Goal: Task Accomplishment & Management: Manage account settings

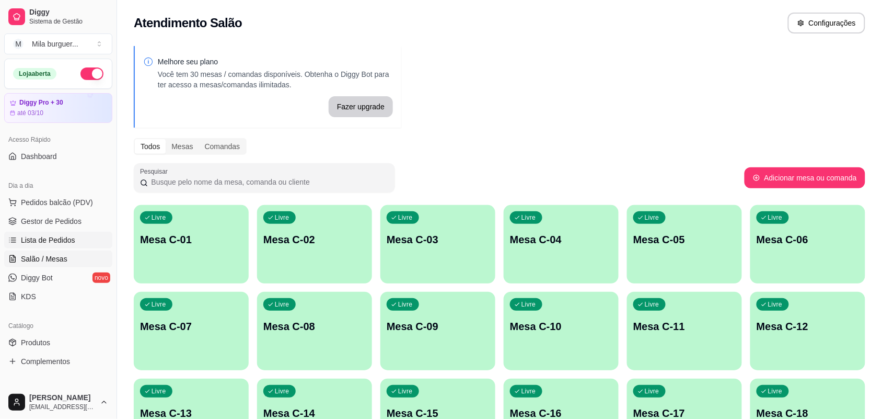
click at [56, 235] on span "Lista de Pedidos" at bounding box center [48, 240] width 54 height 10
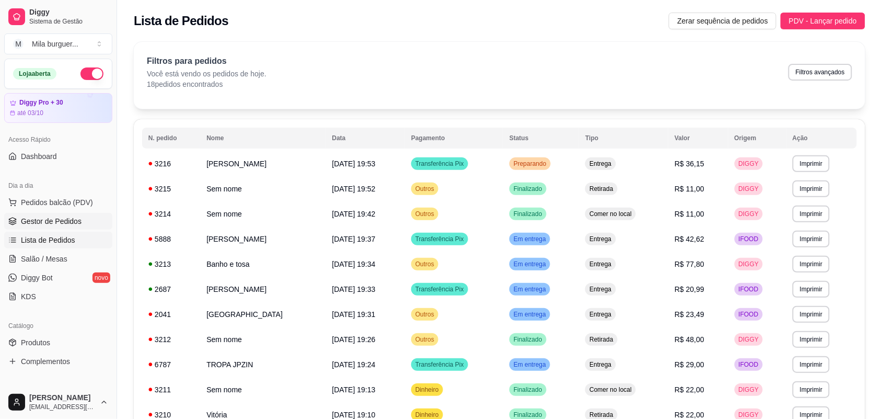
click at [65, 217] on span "Gestor de Pedidos" at bounding box center [51, 221] width 61 height 10
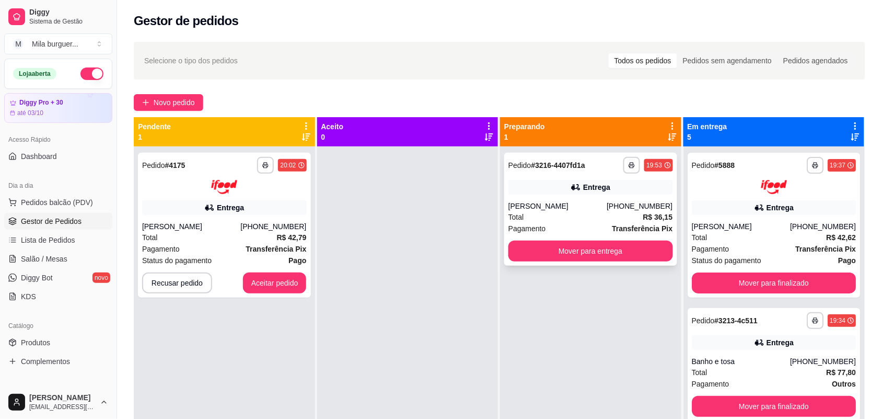
click at [545, 194] on div "Entrega" at bounding box center [591, 187] width 165 height 15
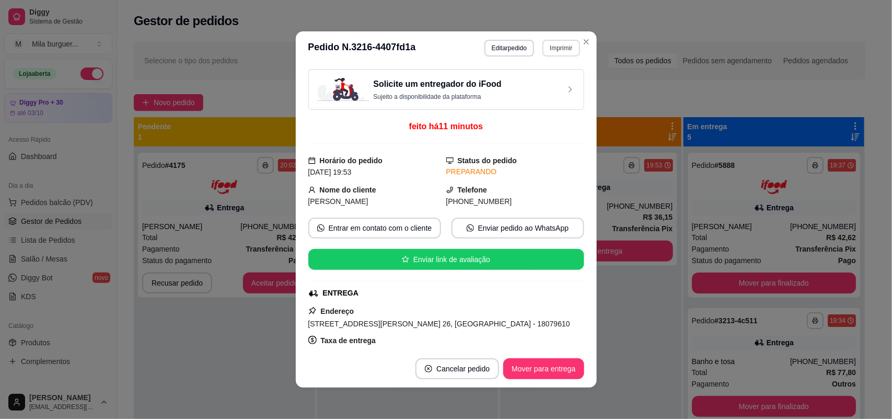
click at [552, 47] on button "Imprimir" at bounding box center [561, 48] width 37 height 17
click at [544, 77] on button "IMPRESSORA" at bounding box center [537, 85] width 73 height 16
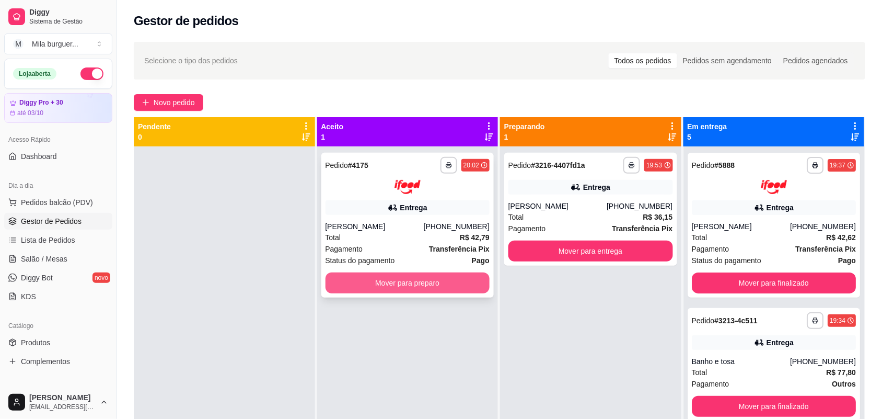
click at [443, 288] on button "Mover para preparo" at bounding box center [408, 282] width 165 height 21
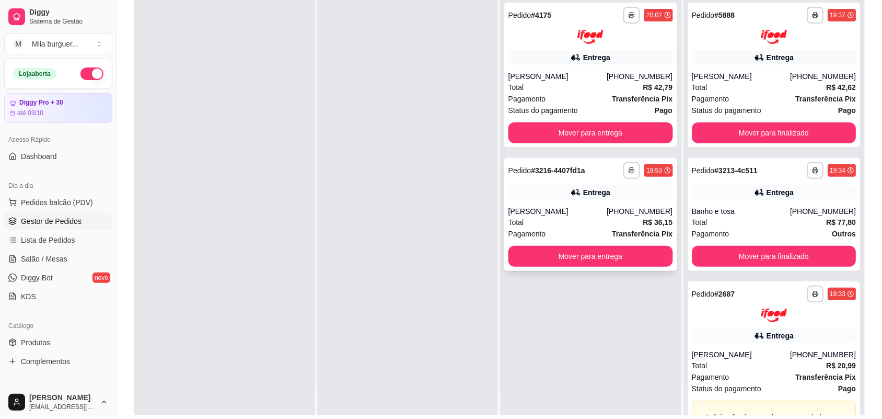
scroll to position [131, 0]
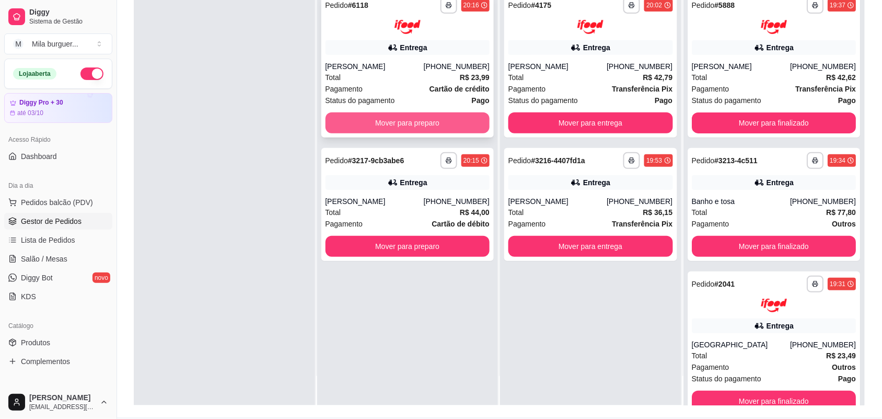
click at [366, 118] on button "Mover para preparo" at bounding box center [408, 122] width 165 height 21
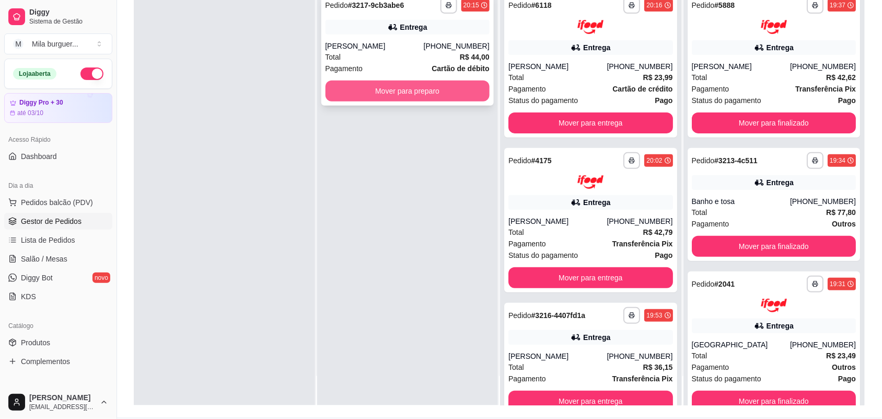
click at [414, 89] on button "Mover para preparo" at bounding box center [408, 91] width 165 height 21
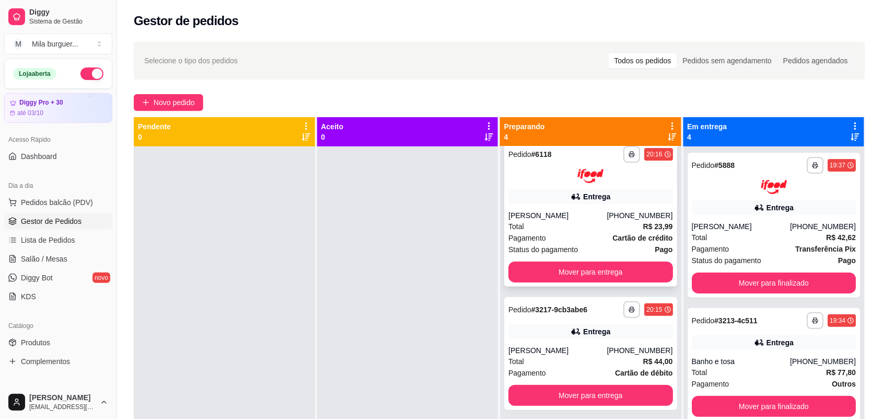
scroll to position [0, 0]
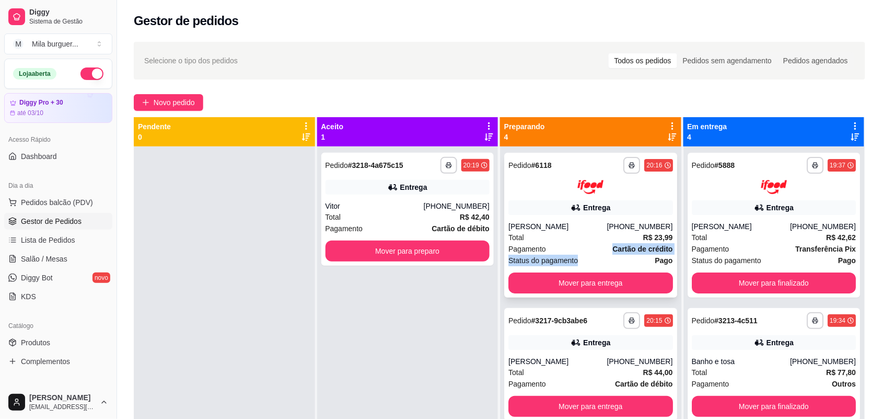
click at [576, 252] on div "**********" at bounding box center [591, 225] width 173 height 145
click at [448, 252] on button "Mover para preparo" at bounding box center [407, 251] width 159 height 20
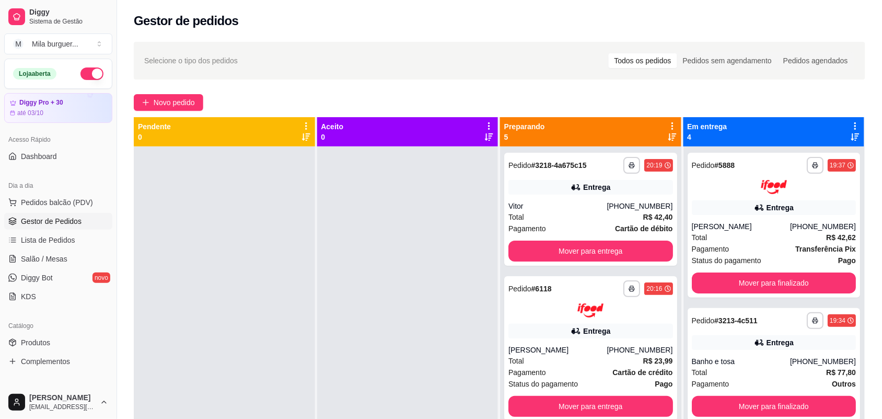
click at [391, 229] on div at bounding box center [407, 355] width 181 height 419
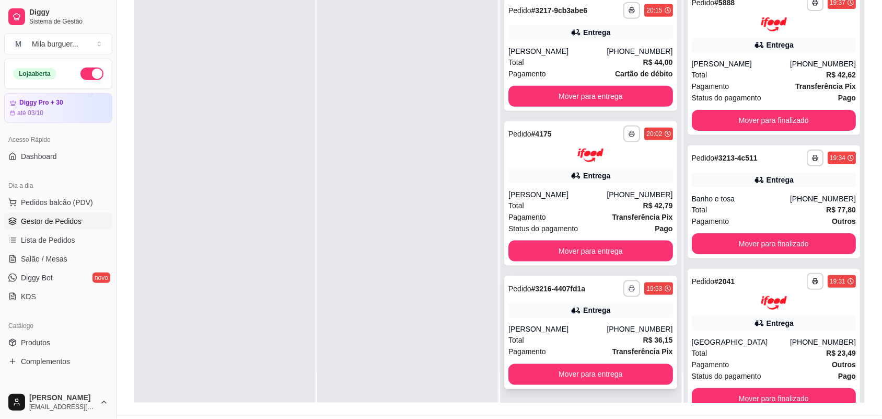
scroll to position [159, 0]
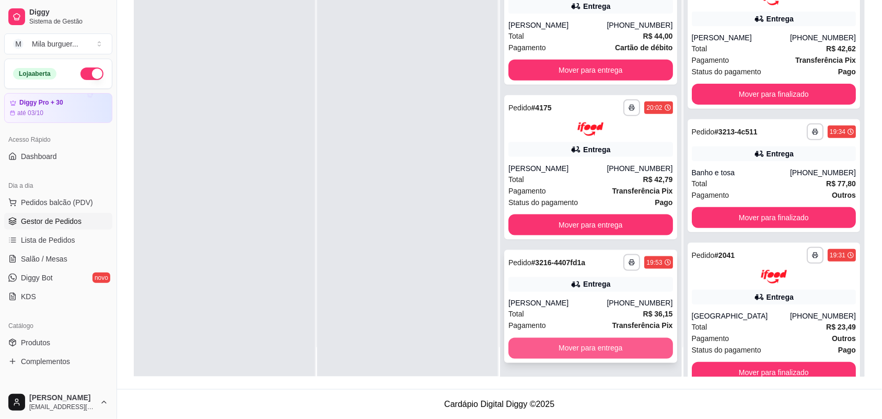
click at [588, 338] on button "Mover para entrega" at bounding box center [591, 348] width 165 height 21
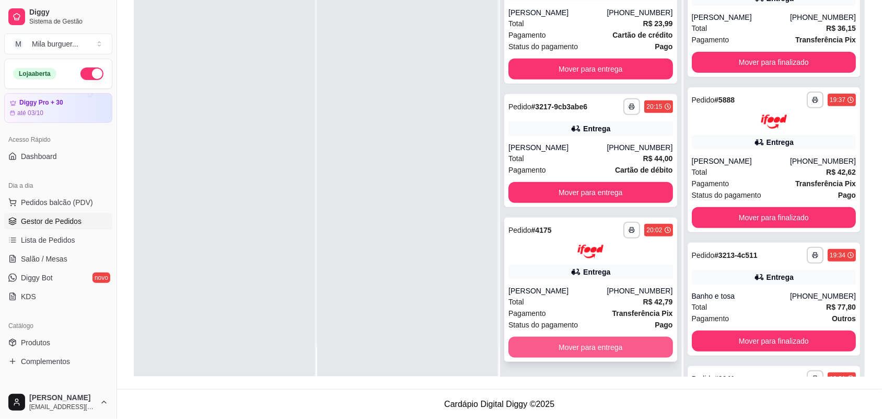
scroll to position [148, 0]
click at [583, 341] on button "Mover para entrega" at bounding box center [591, 347] width 165 height 21
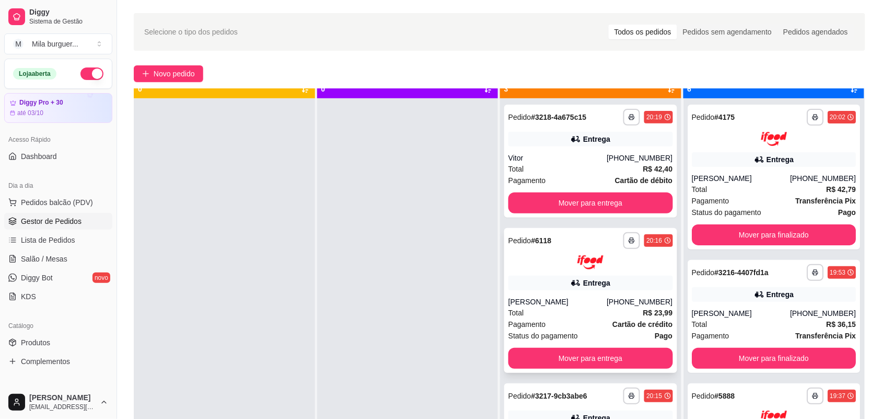
scroll to position [29, 0]
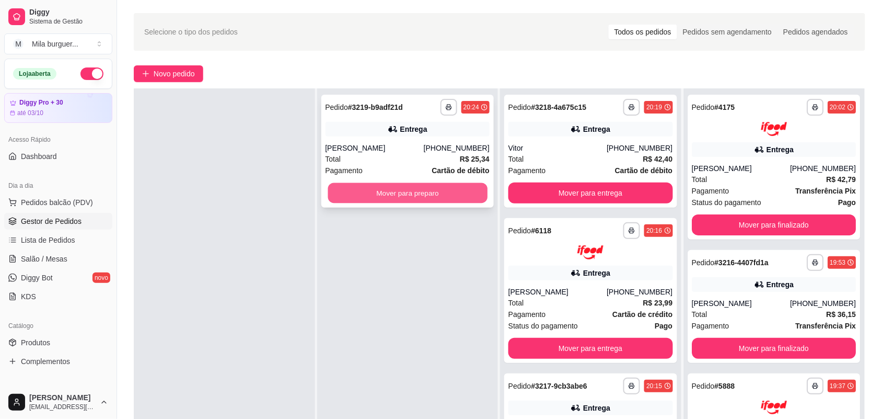
click at [409, 194] on button "Mover para preparo" at bounding box center [407, 193] width 159 height 20
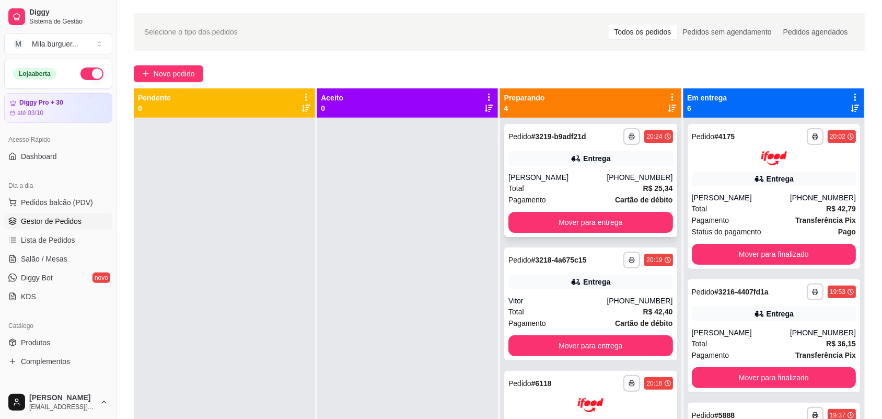
scroll to position [0, 0]
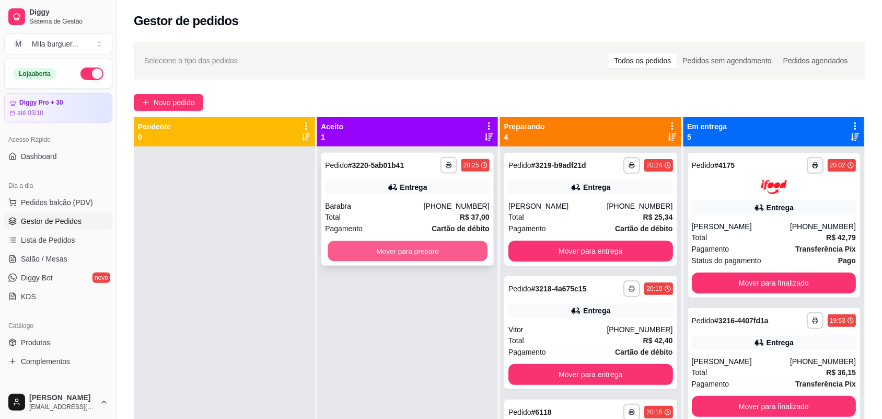
click at [432, 244] on button "Mover para preparo" at bounding box center [407, 251] width 159 height 20
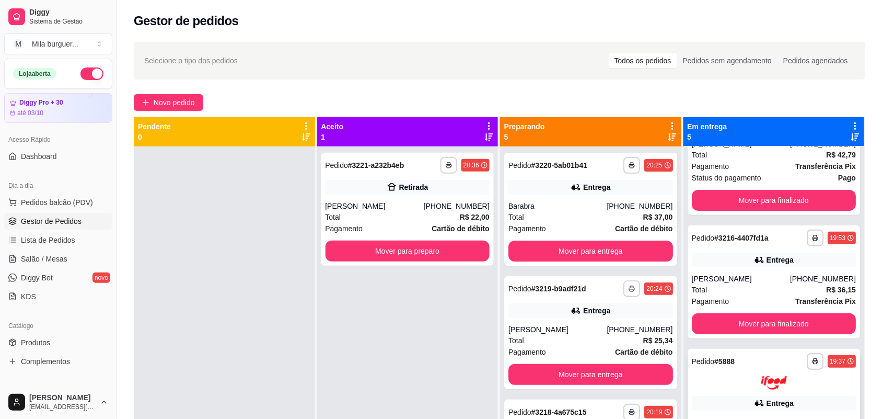
scroll to position [65, 0]
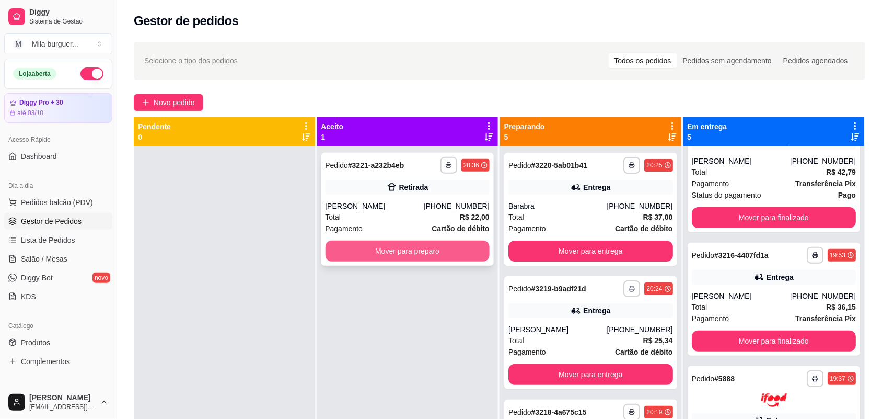
click at [461, 244] on button "Mover para preparo" at bounding box center [408, 250] width 165 height 21
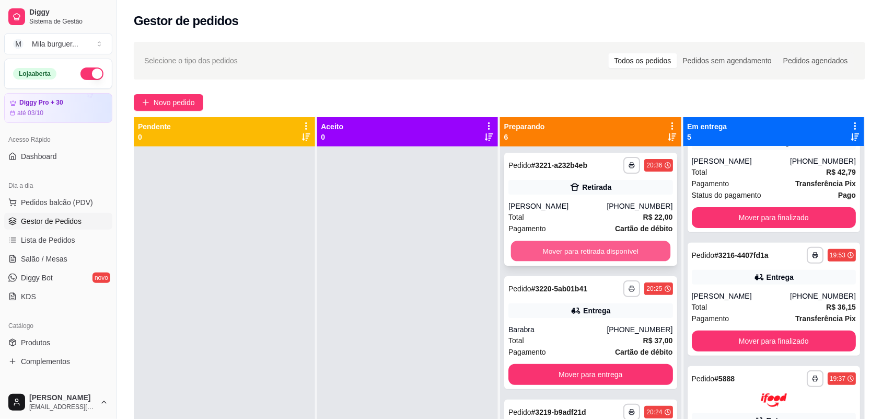
click at [634, 247] on button "Mover para retirada disponível" at bounding box center [590, 251] width 159 height 20
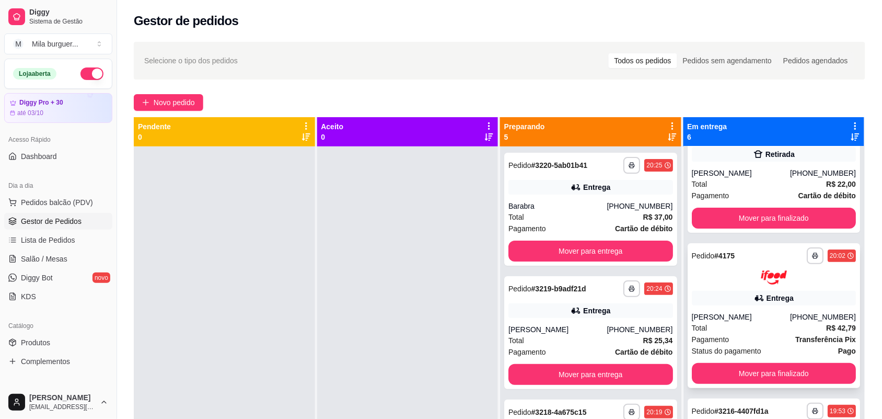
scroll to position [0, 0]
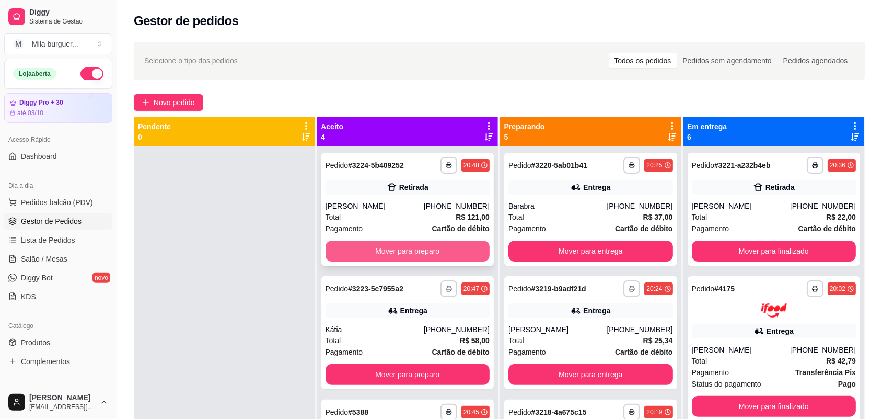
click at [430, 252] on button "Mover para preparo" at bounding box center [408, 250] width 165 height 21
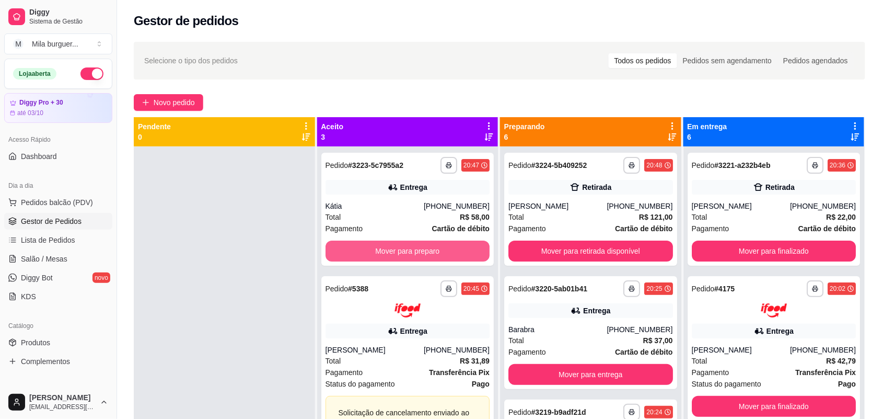
click at [430, 252] on button "Mover para preparo" at bounding box center [408, 250] width 165 height 21
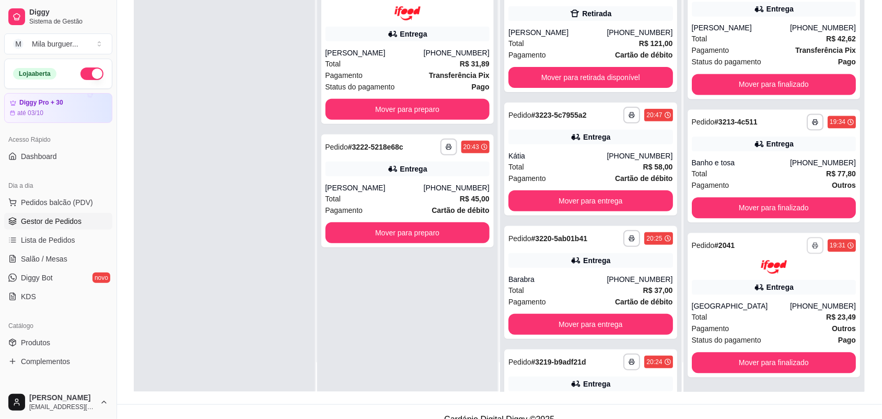
scroll to position [159, 0]
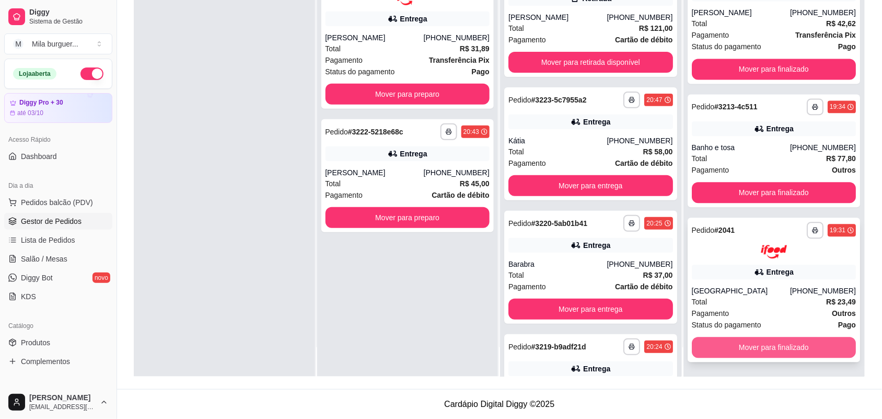
click at [789, 344] on button "Mover para finalizado" at bounding box center [774, 347] width 165 height 21
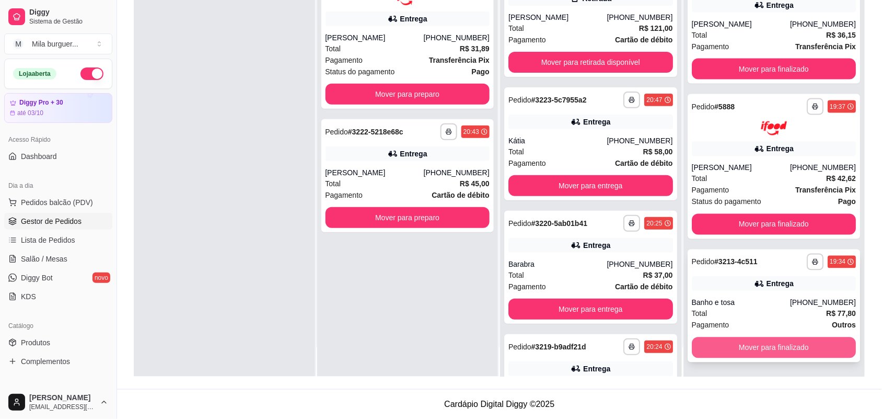
click at [788, 342] on button "Mover para finalizado" at bounding box center [774, 347] width 165 height 21
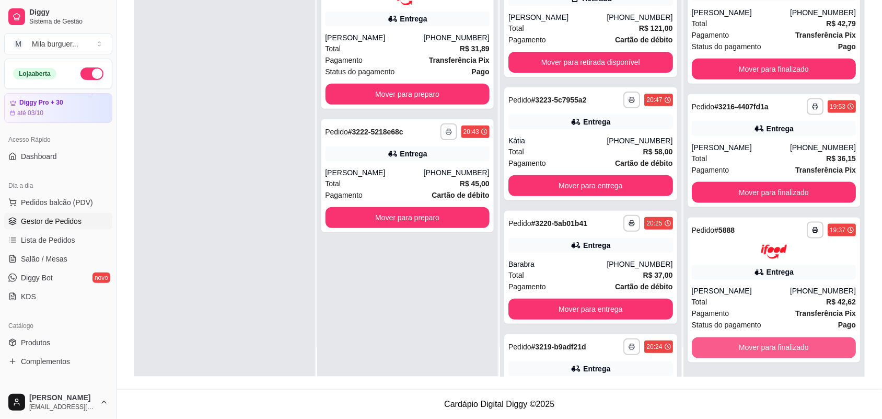
click at [788, 342] on button "Mover para finalizado" at bounding box center [774, 347] width 165 height 21
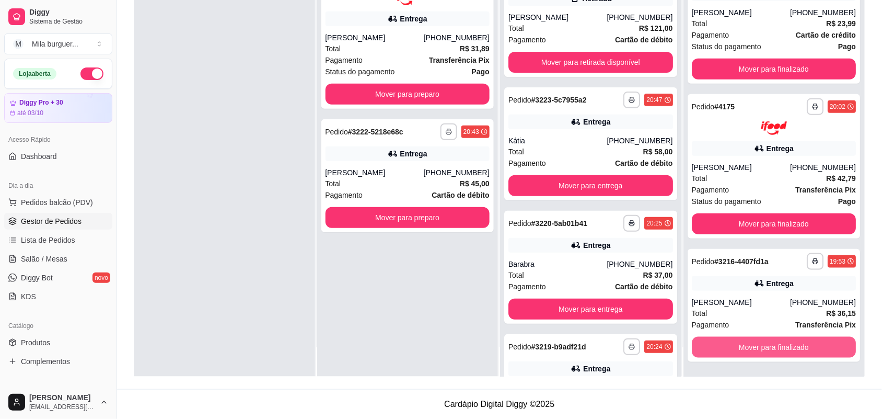
scroll to position [148, 0]
click at [788, 342] on button "Mover para finalizado" at bounding box center [774, 347] width 165 height 21
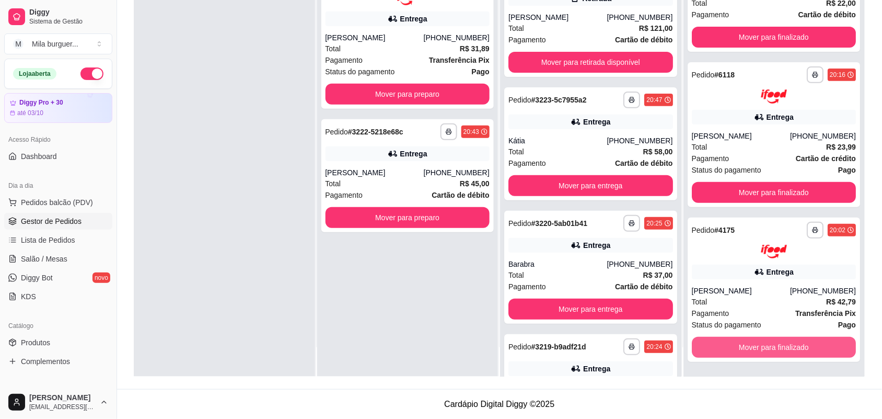
scroll to position [25, 0]
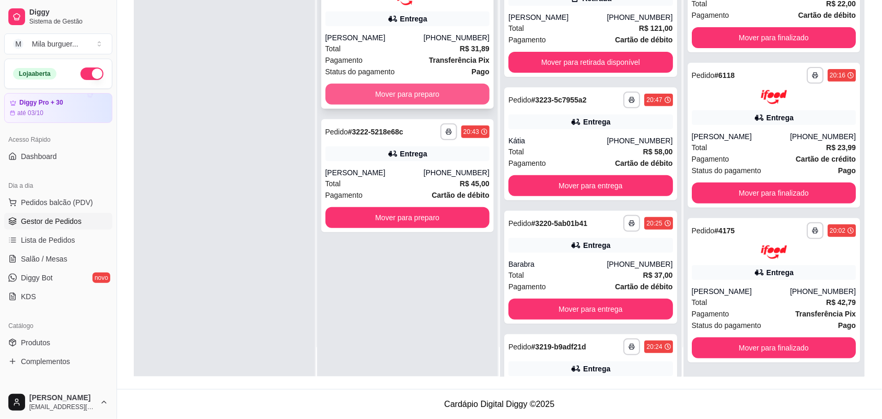
click at [403, 85] on button "Mover para preparo" at bounding box center [408, 94] width 165 height 21
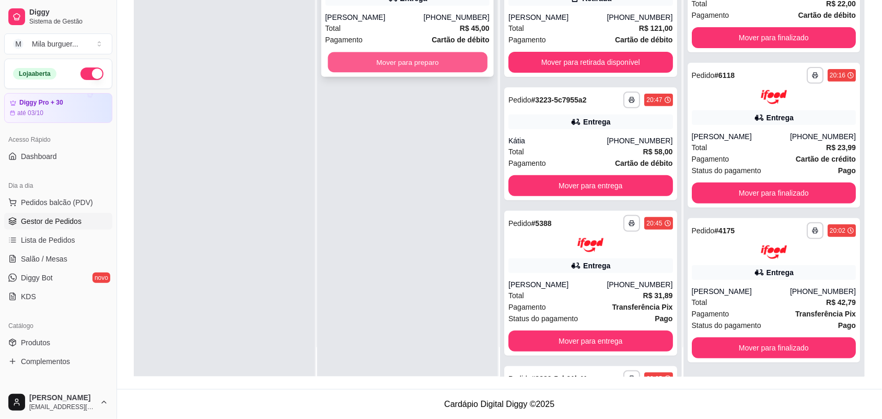
click at [421, 66] on button "Mover para preparo" at bounding box center [407, 62] width 159 height 20
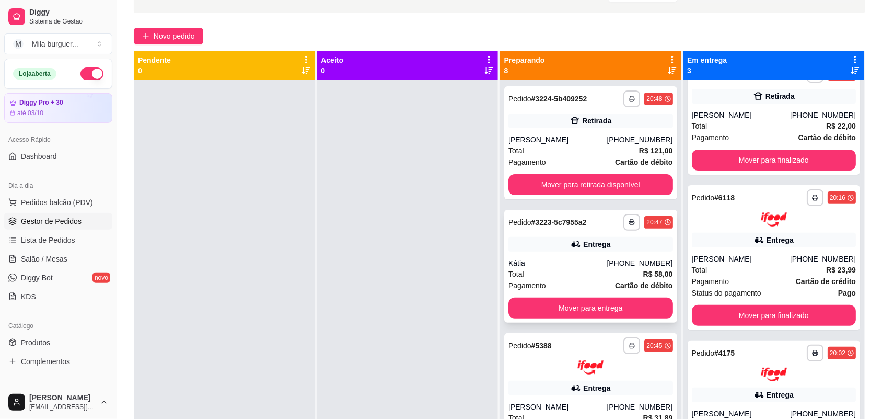
scroll to position [0, 0]
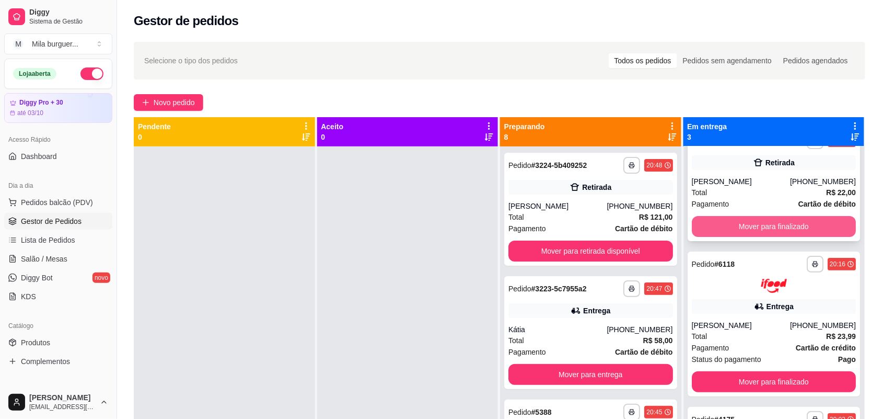
click at [709, 221] on button "Mover para finalizado" at bounding box center [774, 226] width 165 height 21
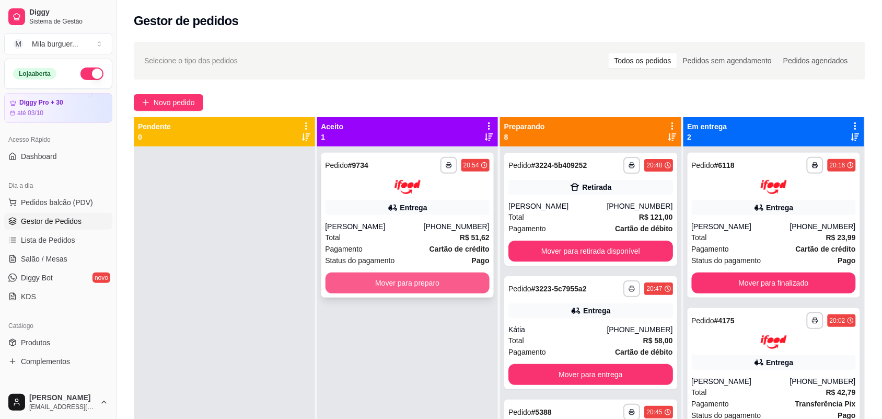
click at [460, 286] on button "Mover para preparo" at bounding box center [408, 282] width 165 height 21
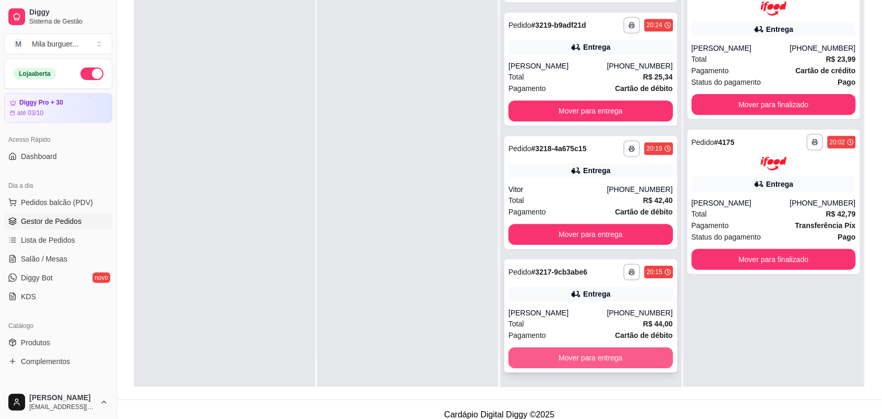
scroll to position [159, 0]
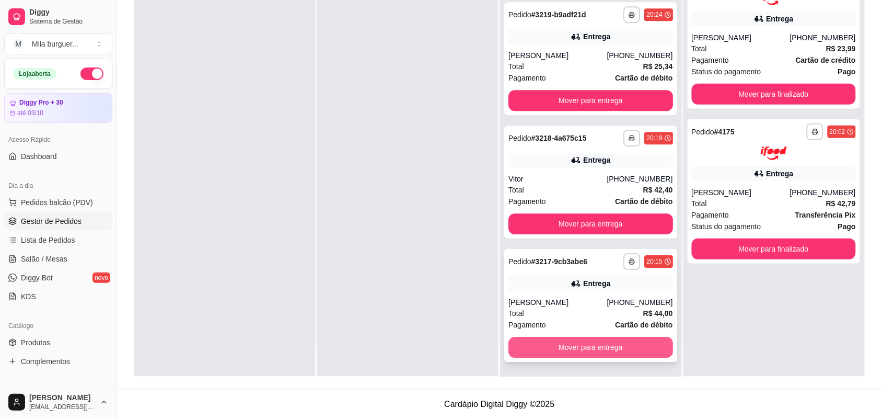
click at [581, 347] on button "Mover para entrega" at bounding box center [591, 347] width 165 height 21
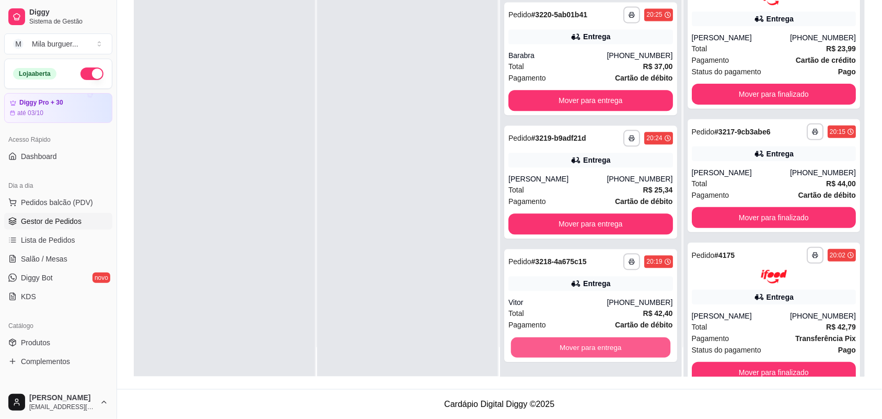
click at [581, 347] on button "Mover para entrega" at bounding box center [590, 347] width 159 height 20
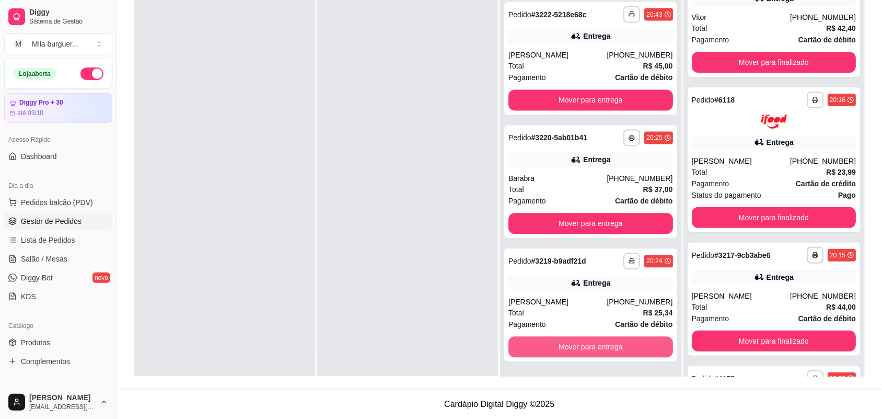
scroll to position [529, 0]
click at [581, 347] on button "Mover para entrega" at bounding box center [590, 347] width 159 height 20
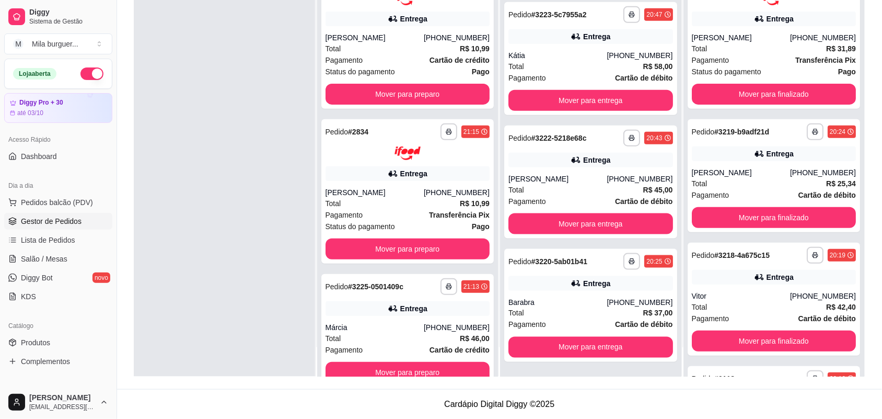
scroll to position [239, 0]
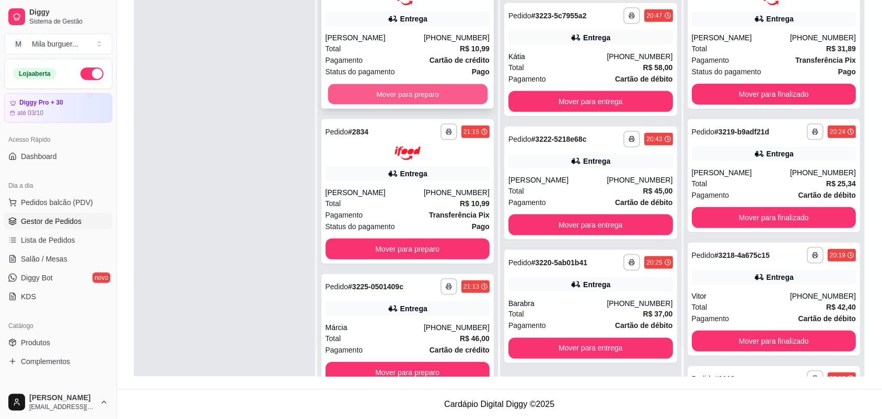
click at [393, 85] on button "Mover para preparo" at bounding box center [407, 94] width 159 height 20
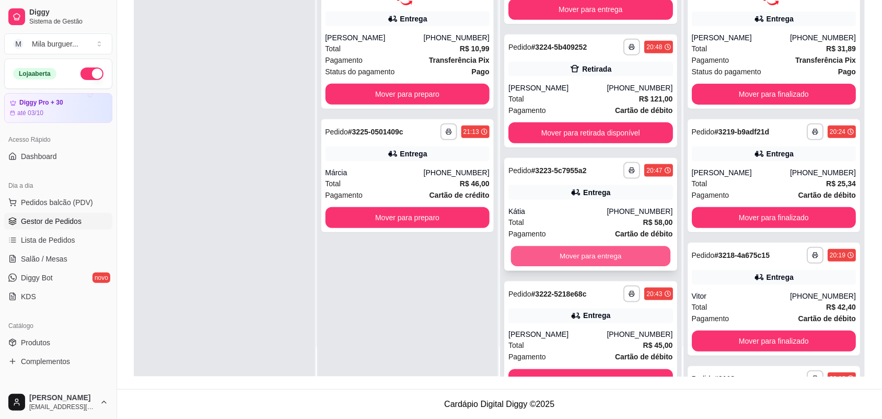
click at [526, 246] on button "Mover para entrega" at bounding box center [590, 256] width 159 height 20
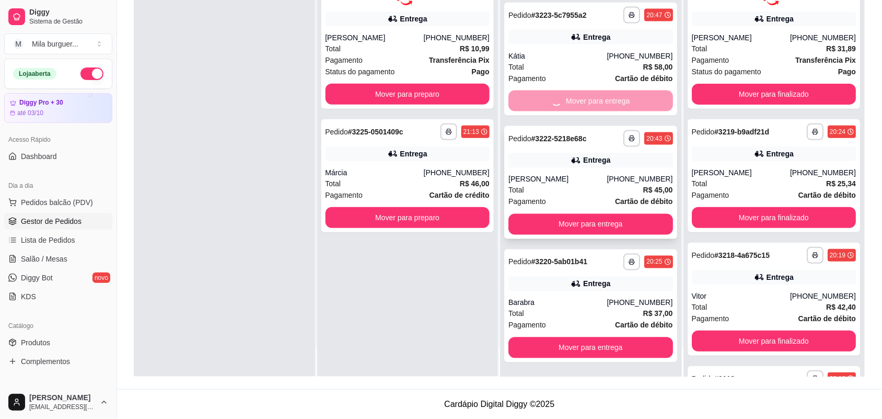
scroll to position [271, 0]
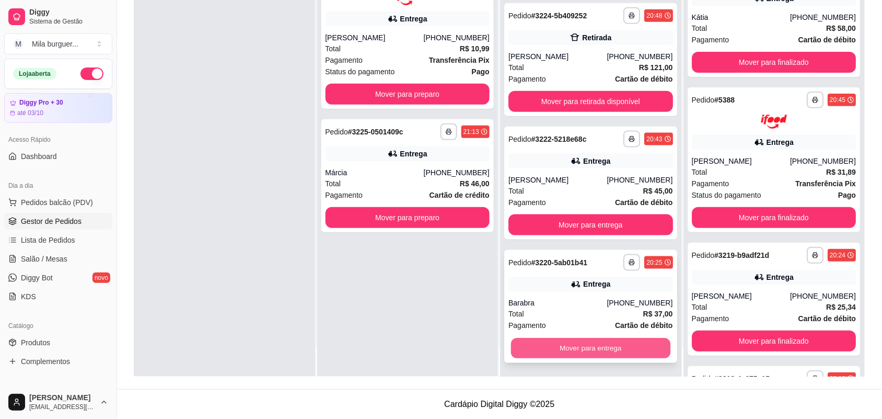
click at [562, 338] on button "Mover para entrega" at bounding box center [590, 348] width 159 height 20
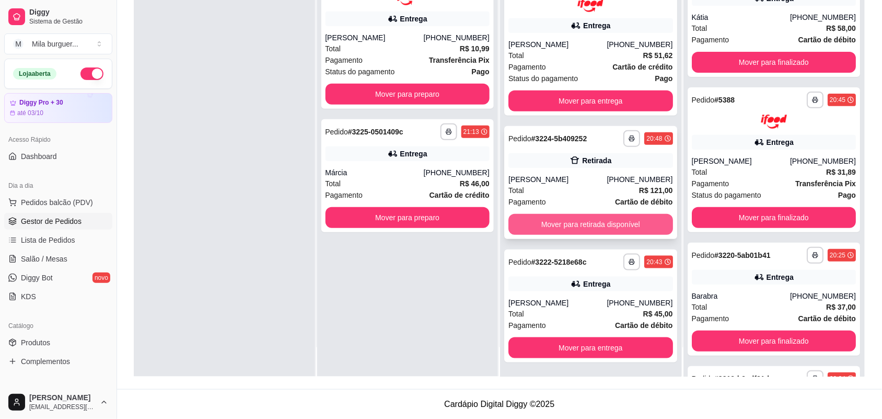
click at [566, 229] on button "Mover para retirada disponível" at bounding box center [591, 224] width 165 height 21
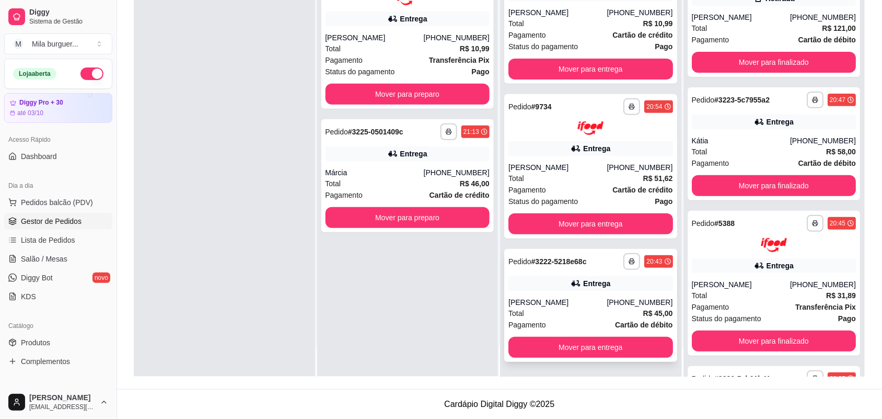
scroll to position [25, 0]
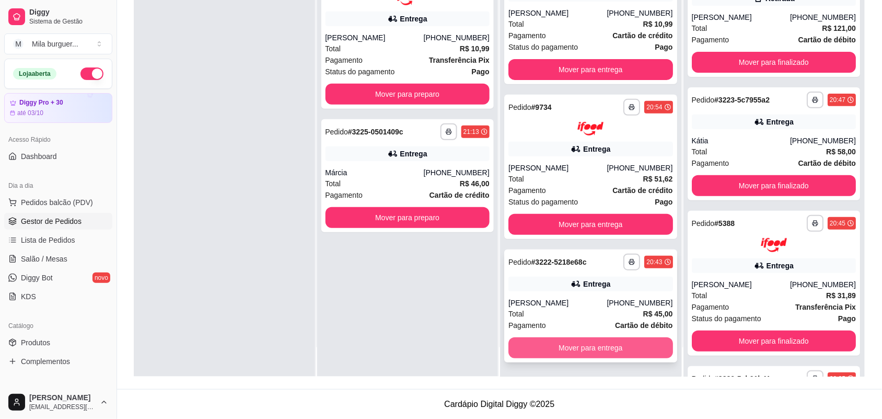
click at [566, 348] on button "Mover para entrega" at bounding box center [591, 347] width 165 height 21
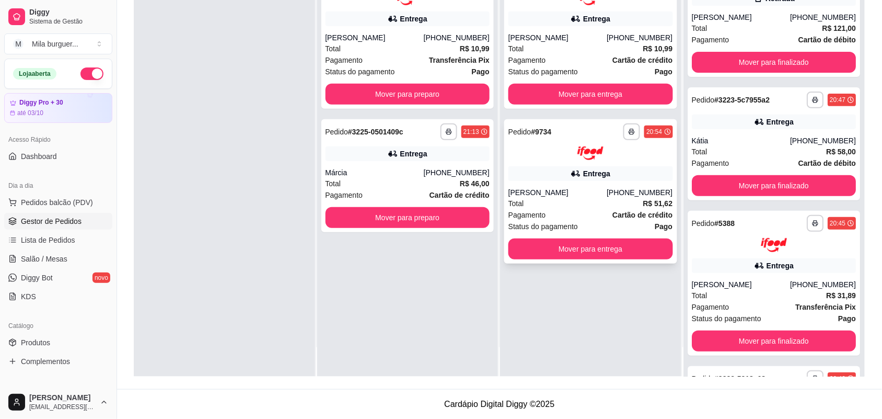
scroll to position [0, 0]
click at [577, 243] on button "Mover para entrega" at bounding box center [591, 248] width 165 height 21
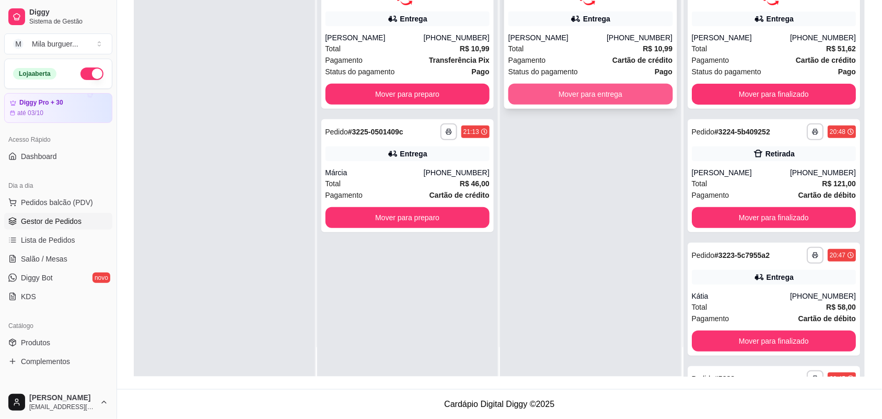
click at [586, 99] on button "Mover para entrega" at bounding box center [591, 94] width 165 height 21
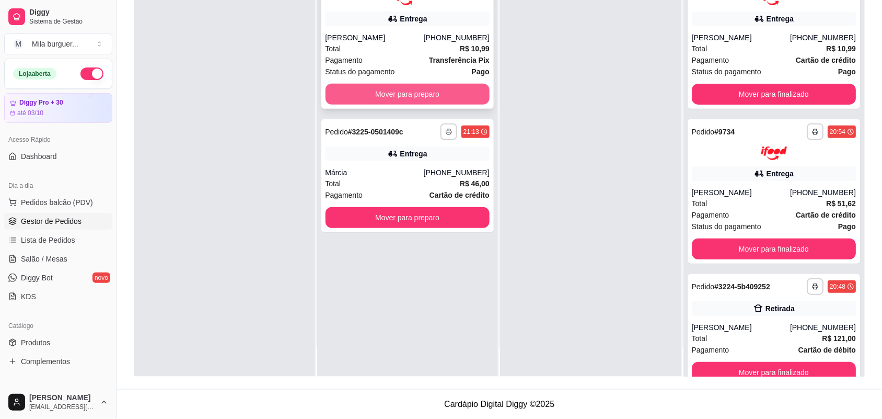
click at [453, 95] on button "Mover para preparo" at bounding box center [408, 94] width 165 height 21
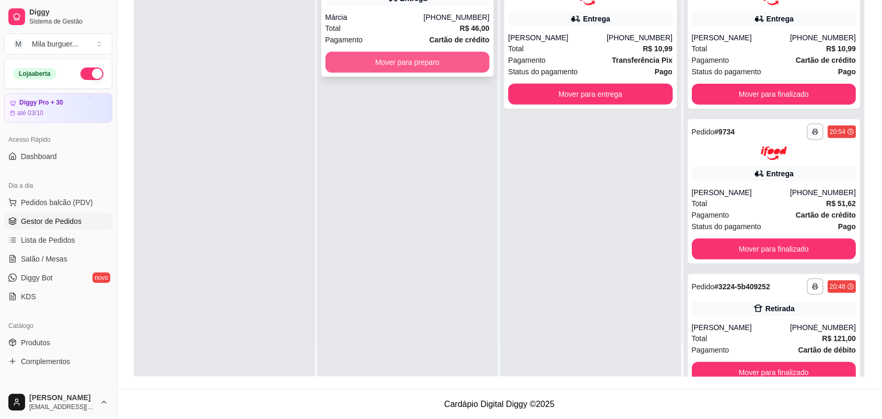
click at [450, 64] on button "Mover para preparo" at bounding box center [408, 62] width 165 height 21
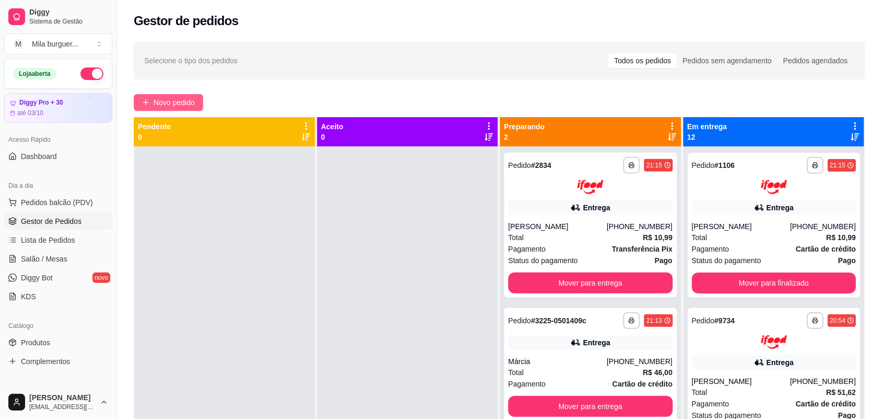
click at [160, 101] on span "Novo pedido" at bounding box center [174, 103] width 41 height 12
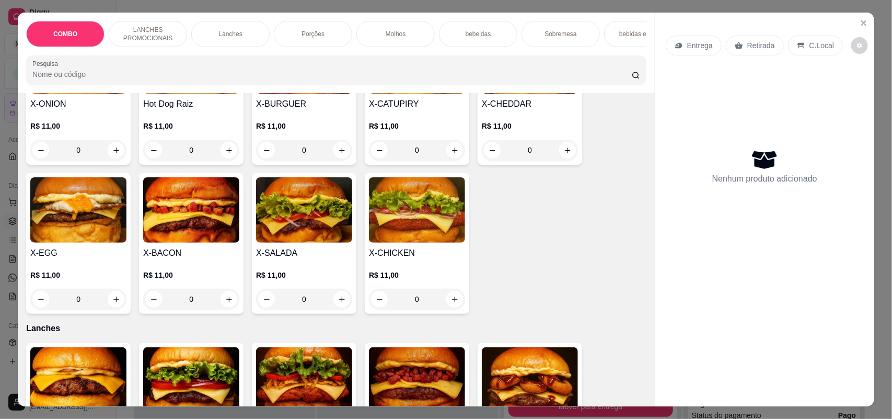
scroll to position [327, 0]
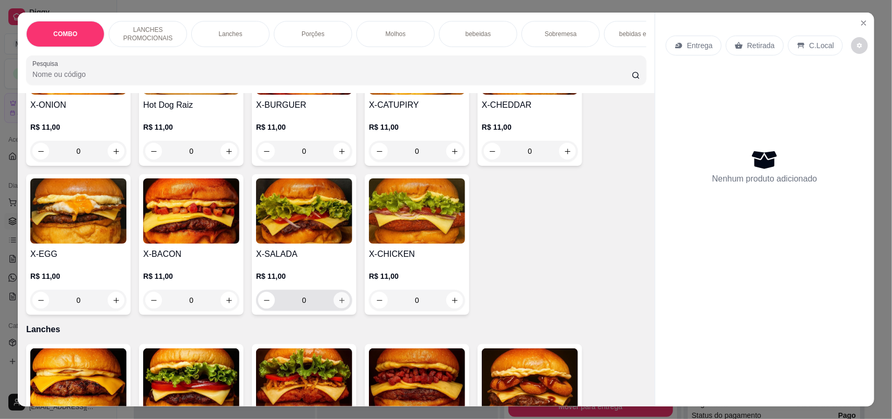
click at [338, 304] on icon "increase-product-quantity" at bounding box center [342, 300] width 8 height 8
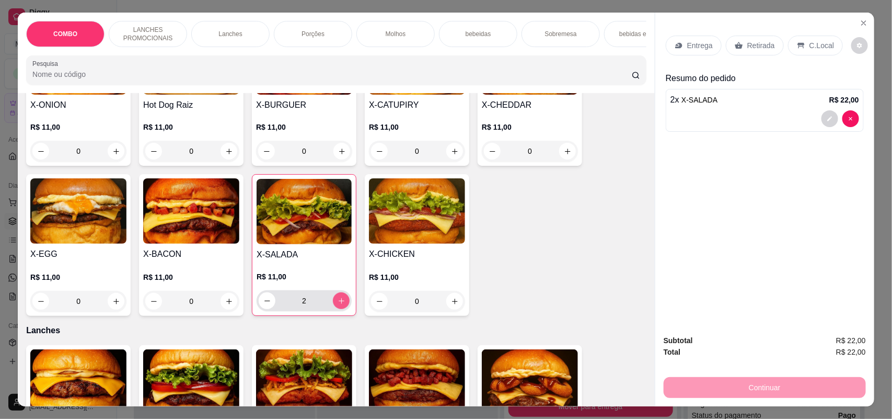
click at [338, 305] on icon "increase-product-quantity" at bounding box center [342, 301] width 8 height 8
type input "3"
click at [226, 305] on icon "increase-product-quantity" at bounding box center [229, 301] width 8 height 8
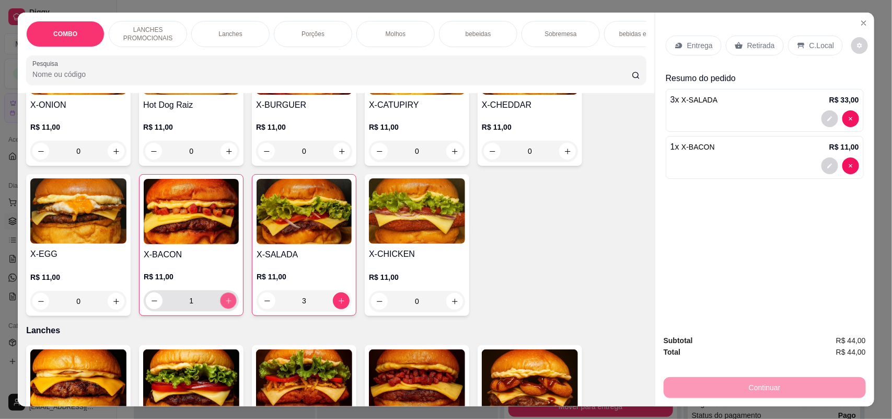
click at [226, 305] on icon "increase-product-quantity" at bounding box center [229, 301] width 8 height 8
type input "3"
click at [759, 45] on p "Retirada" at bounding box center [762, 45] width 28 height 10
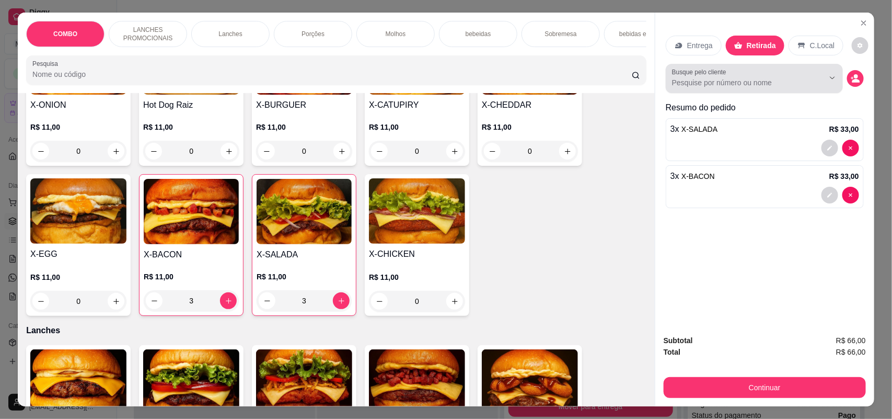
click at [782, 80] on input "Busque pelo cliente" at bounding box center [739, 82] width 135 height 10
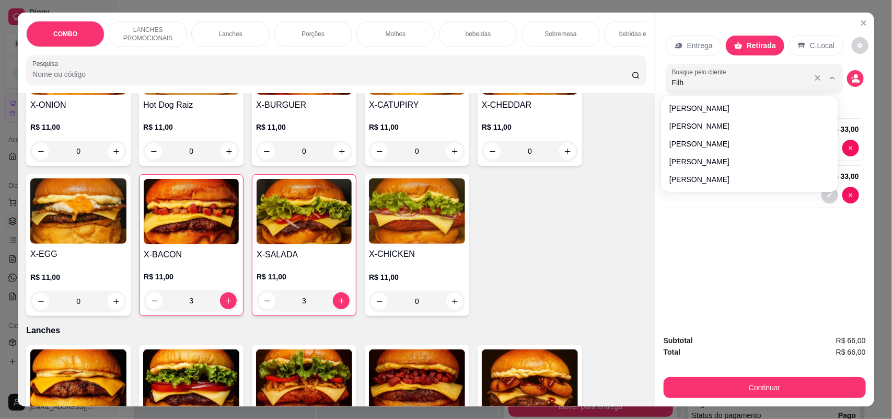
type input "Filho"
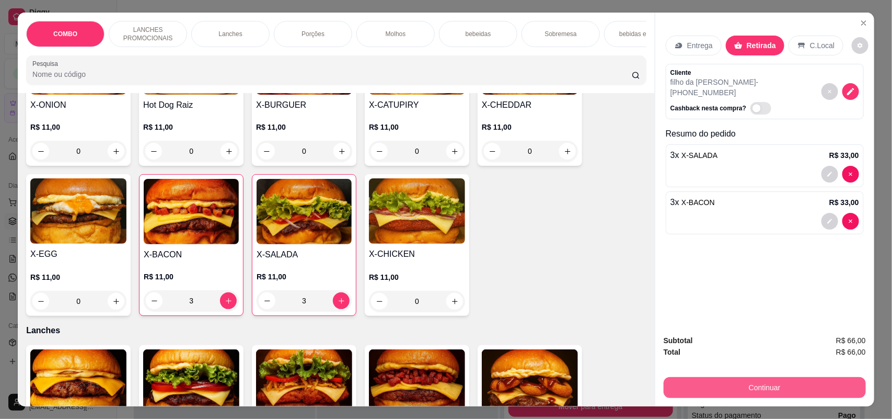
click at [727, 385] on button "Continuar" at bounding box center [765, 387] width 202 height 21
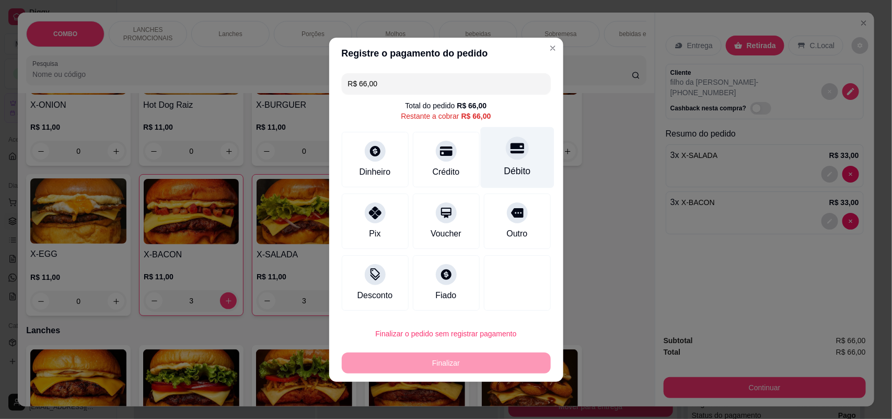
click at [505, 160] on div "Débito" at bounding box center [517, 157] width 74 height 61
type input "R$ 0,00"
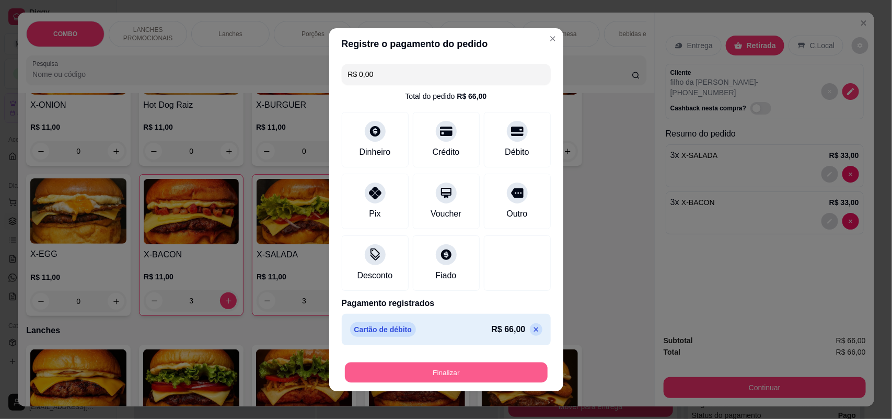
click at [482, 367] on button "Finalizar" at bounding box center [446, 372] width 203 height 20
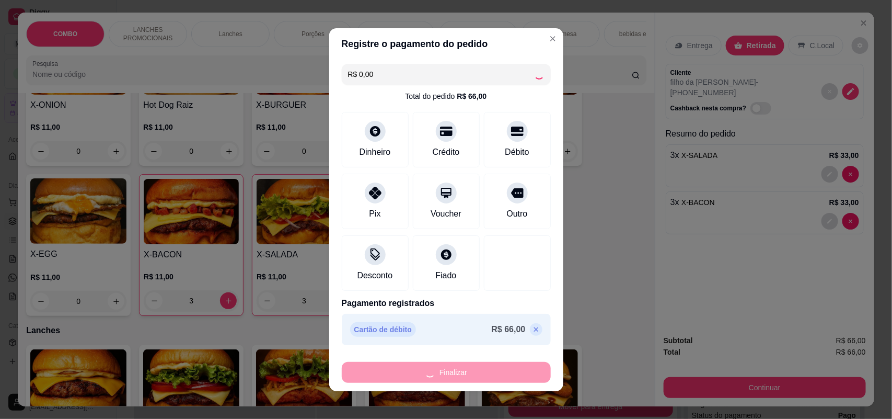
type input "0"
type input "-R$ 66,00"
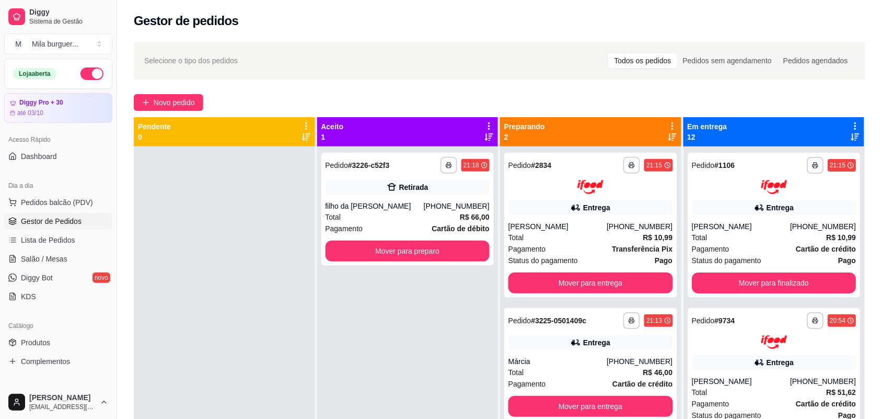
drag, startPoint x: 482, startPoint y: 367, endPoint x: 349, endPoint y: 233, distance: 188.9
click at [431, 377] on div "**********" at bounding box center [407, 355] width 181 height 419
click at [419, 247] on button "Mover para preparo" at bounding box center [408, 250] width 165 height 21
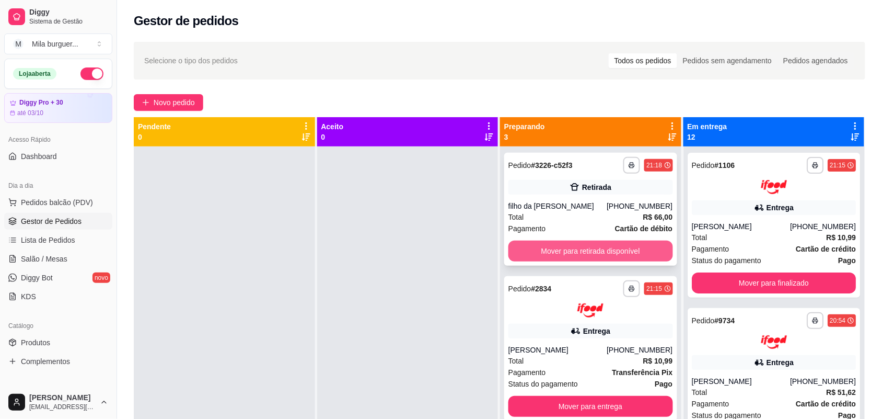
click at [578, 251] on button "Mover para retirada disponível" at bounding box center [591, 250] width 165 height 21
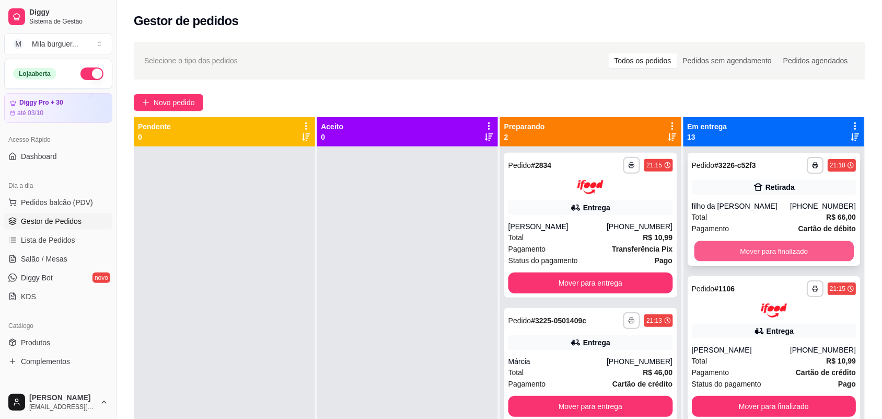
click at [694, 245] on button "Mover para finalizado" at bounding box center [773, 251] width 159 height 20
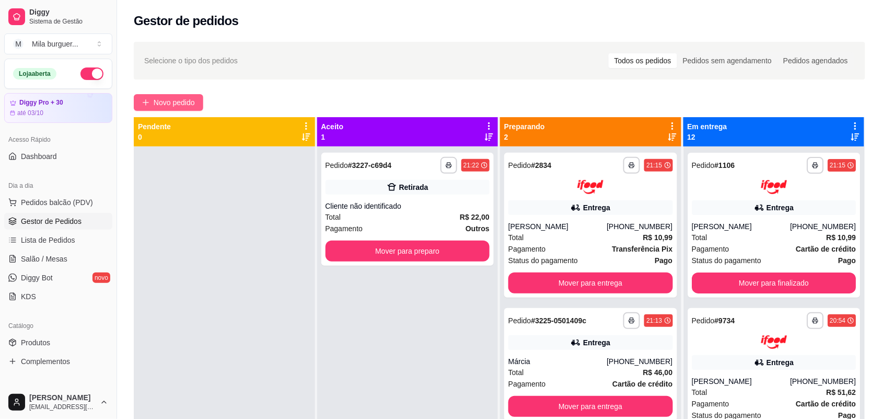
click at [190, 105] on span "Novo pedido" at bounding box center [174, 103] width 41 height 12
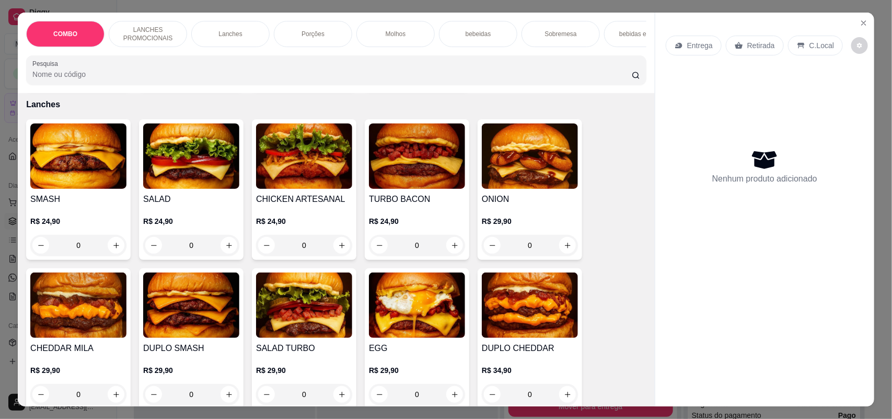
scroll to position [523, 0]
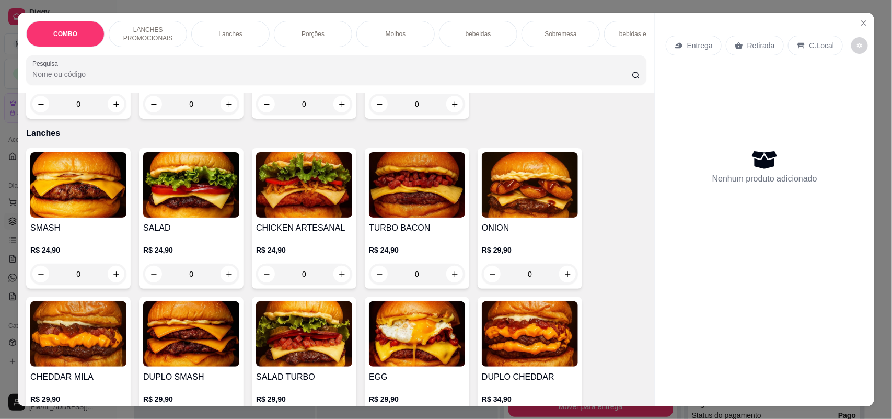
click at [450, 280] on div "0" at bounding box center [417, 273] width 96 height 21
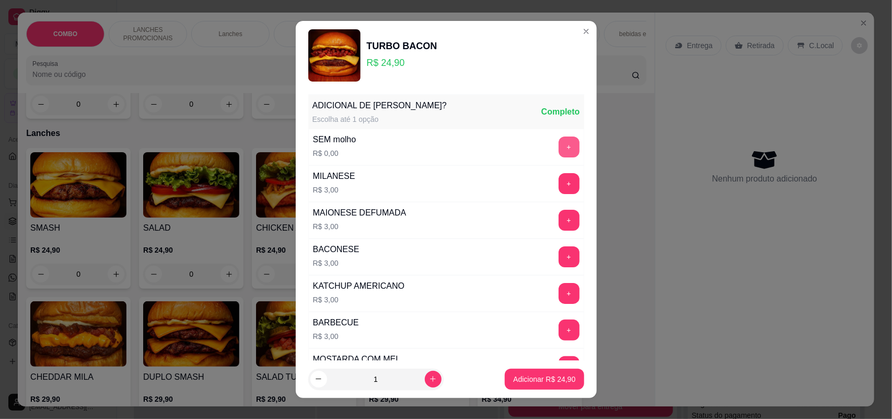
click at [559, 147] on button "+" at bounding box center [569, 146] width 21 height 21
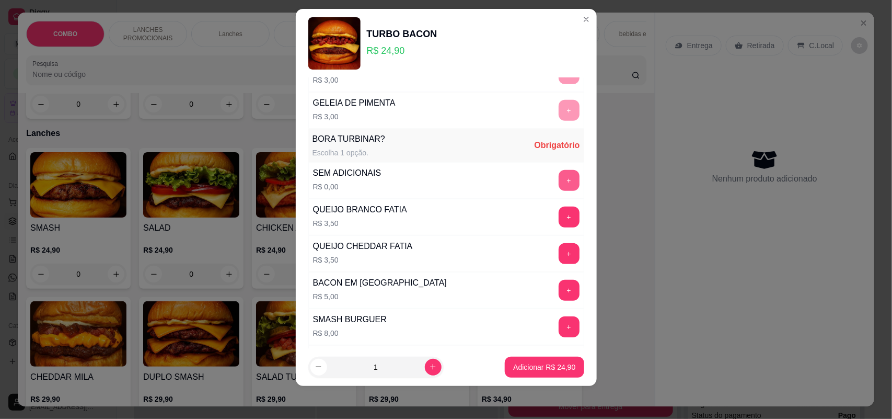
scroll to position [266, 0]
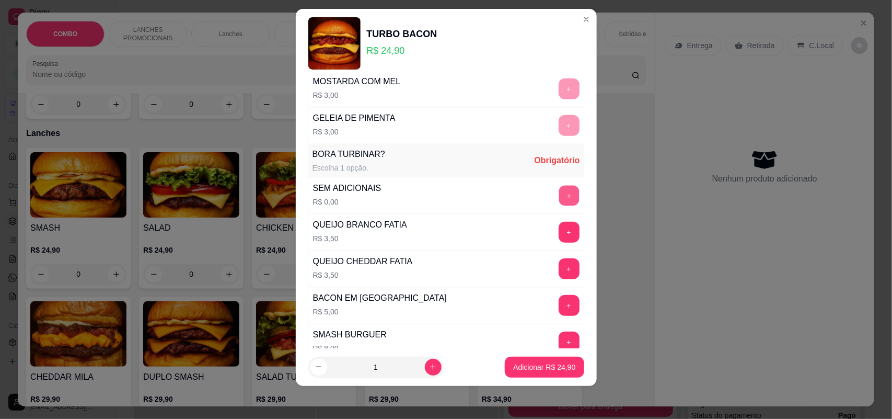
click at [559, 196] on button "+" at bounding box center [569, 196] width 20 height 20
click at [425, 372] on button "increase-product-quantity" at bounding box center [433, 367] width 17 height 17
type input "2"
click at [536, 369] on p "Adicionar R$ 49,80" at bounding box center [544, 367] width 62 height 10
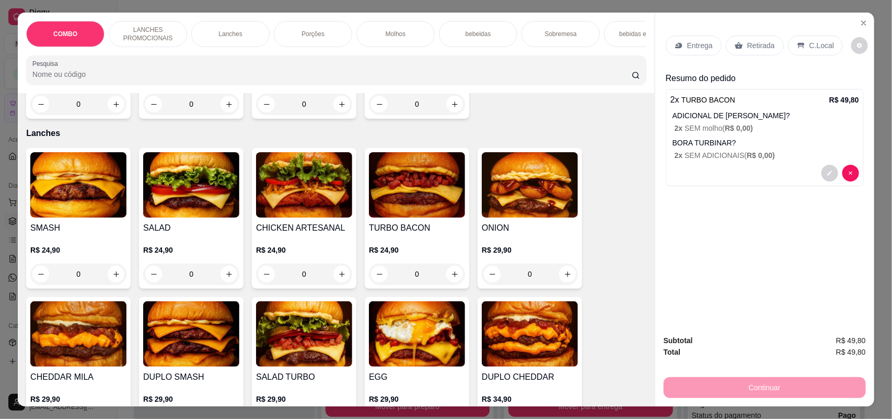
click at [338, 283] on div "0" at bounding box center [304, 273] width 96 height 21
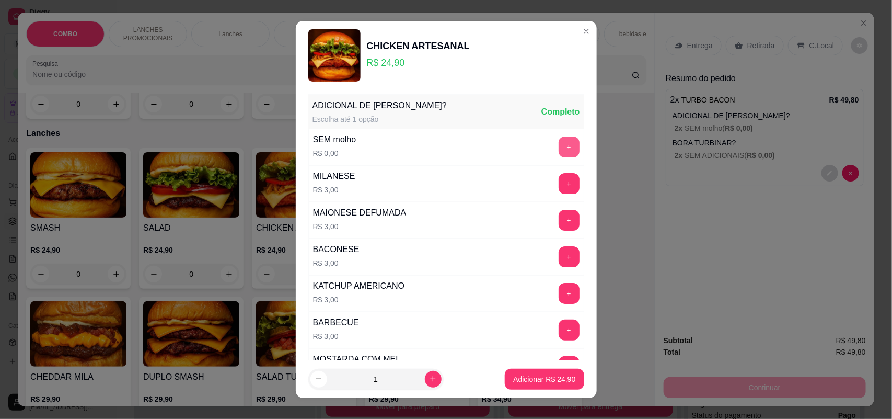
click at [559, 147] on button "+" at bounding box center [569, 146] width 21 height 21
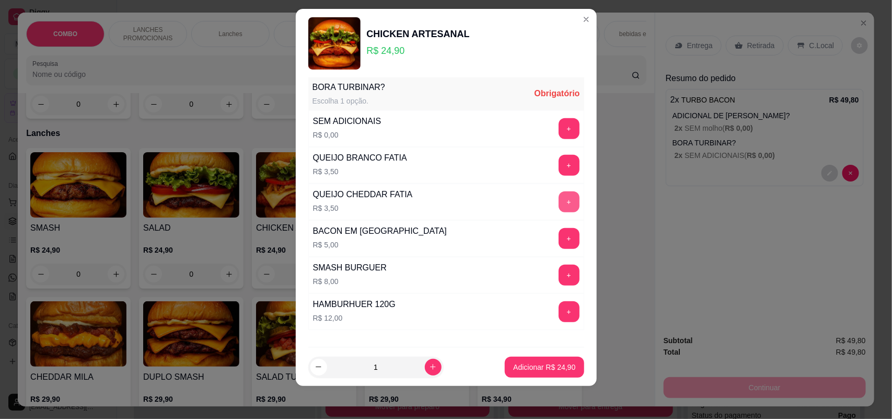
scroll to position [333, 0]
click at [559, 134] on button "+" at bounding box center [569, 128] width 20 height 20
click at [519, 364] on p "Adicionar R$ 24,90" at bounding box center [544, 367] width 62 height 10
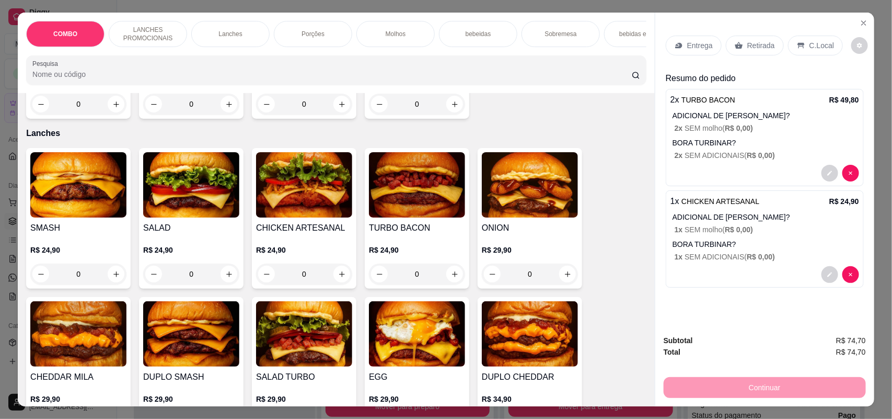
click at [810, 42] on p "C.Local" at bounding box center [822, 45] width 25 height 10
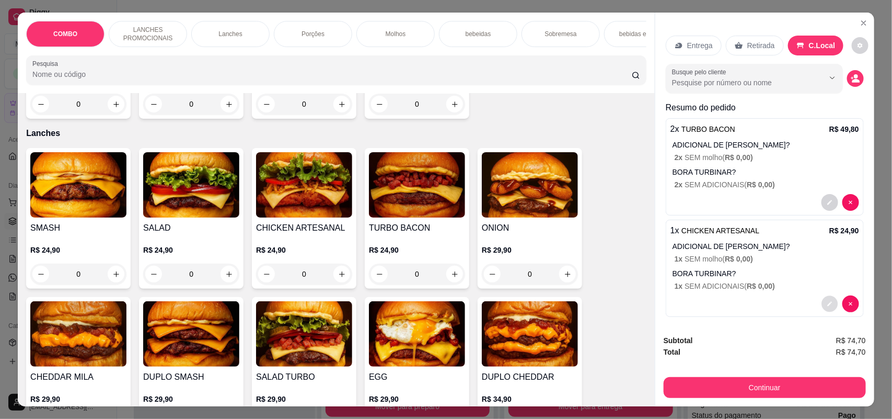
click at [828, 306] on icon "decrease-product-quantity" at bounding box center [830, 304] width 5 height 5
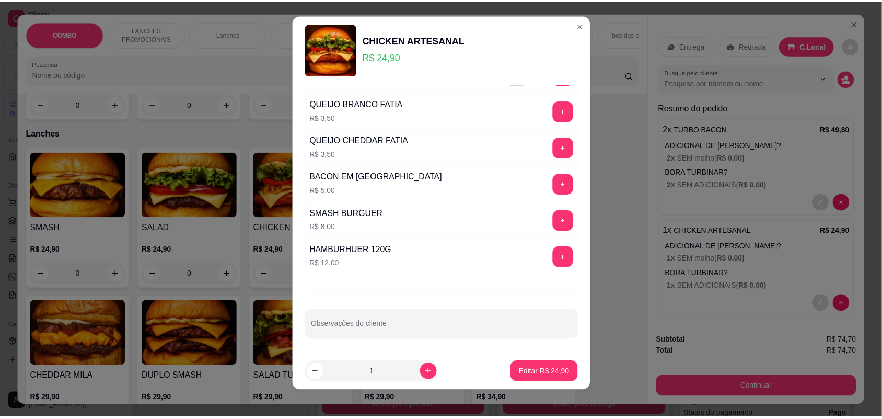
scroll to position [12, 0]
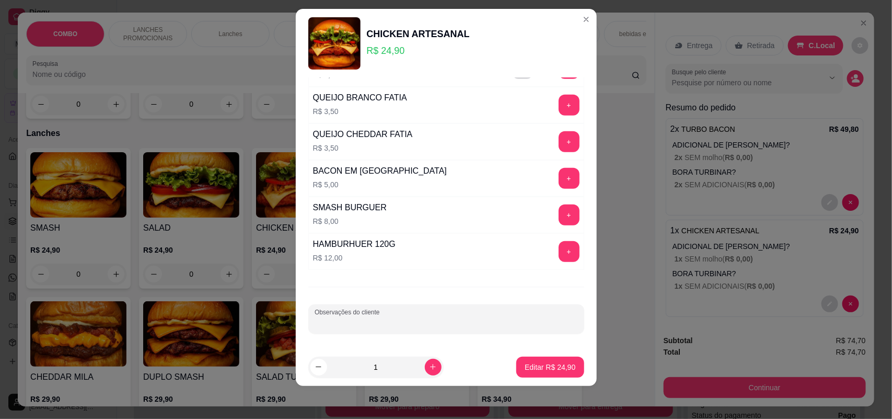
click at [455, 320] on input "Observações do cliente" at bounding box center [446, 323] width 263 height 10
type input "Viagem"
click at [525, 369] on p "Editar R$ 24,90" at bounding box center [550, 367] width 51 height 10
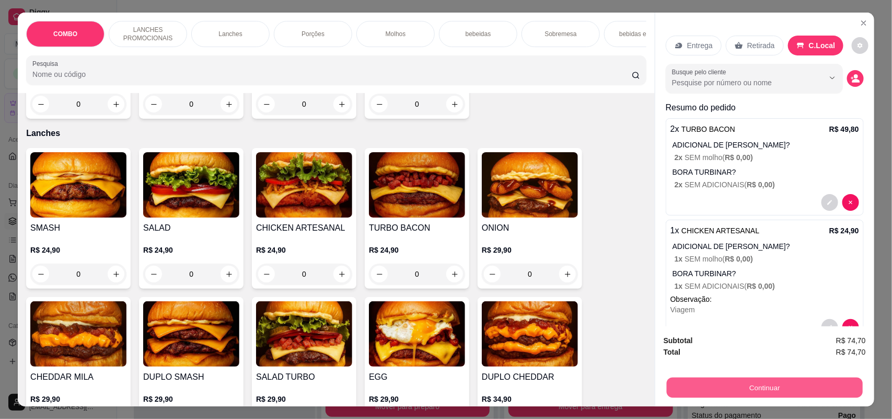
click at [738, 389] on button "Continuar" at bounding box center [765, 387] width 196 height 20
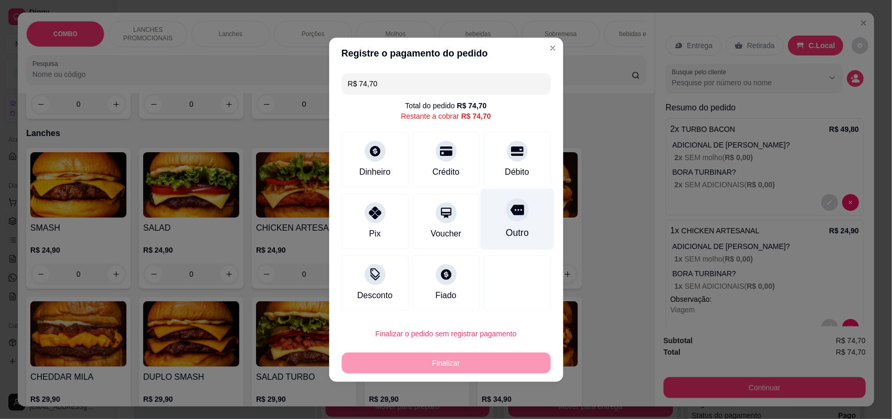
click at [497, 229] on div "Outro" at bounding box center [517, 218] width 74 height 61
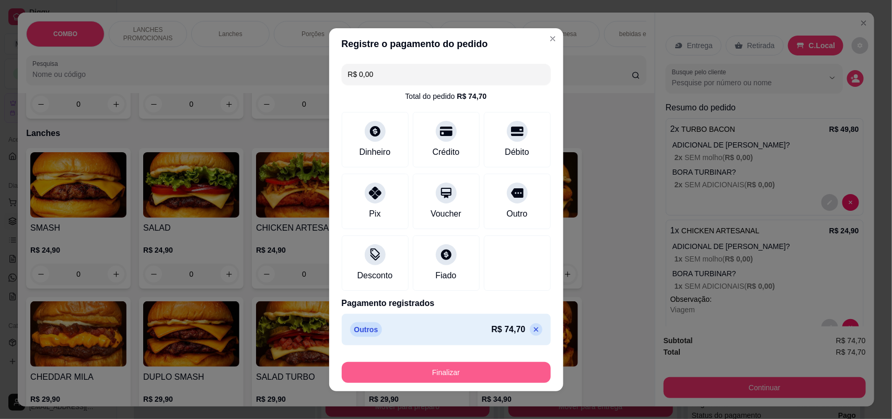
click at [471, 373] on button "Finalizar" at bounding box center [446, 372] width 209 height 21
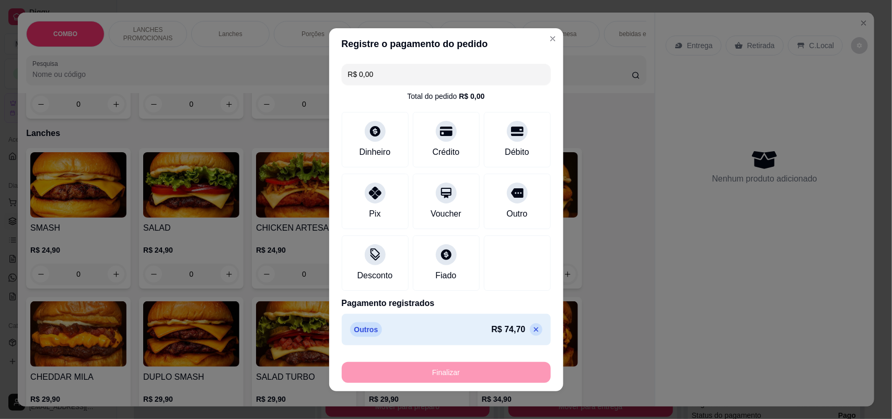
type input "-R$ 74,70"
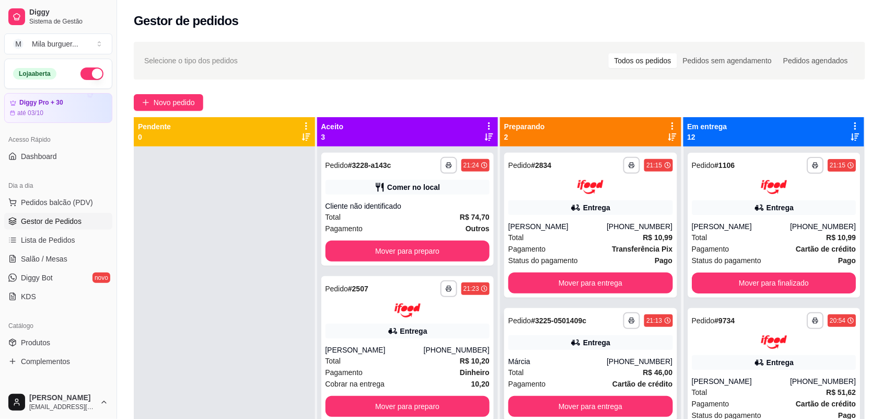
click at [607, 370] on div "Total R$ 46,00" at bounding box center [591, 372] width 165 height 12
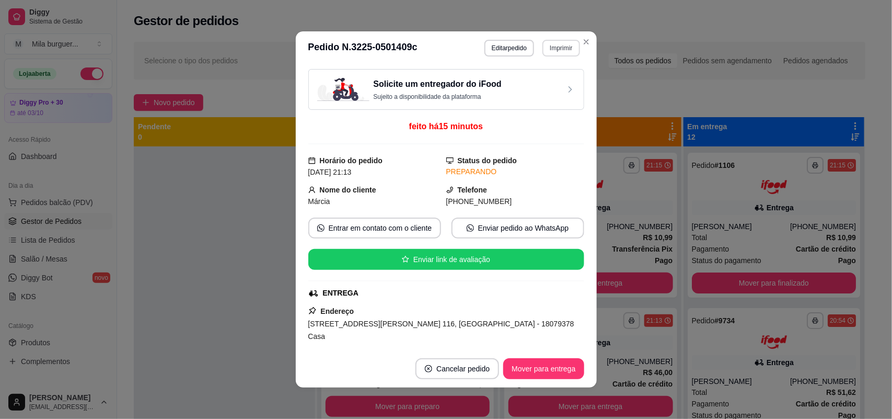
click at [549, 51] on button "Imprimir" at bounding box center [561, 48] width 37 height 17
click at [547, 87] on button "IMPRESSORA" at bounding box center [539, 85] width 76 height 17
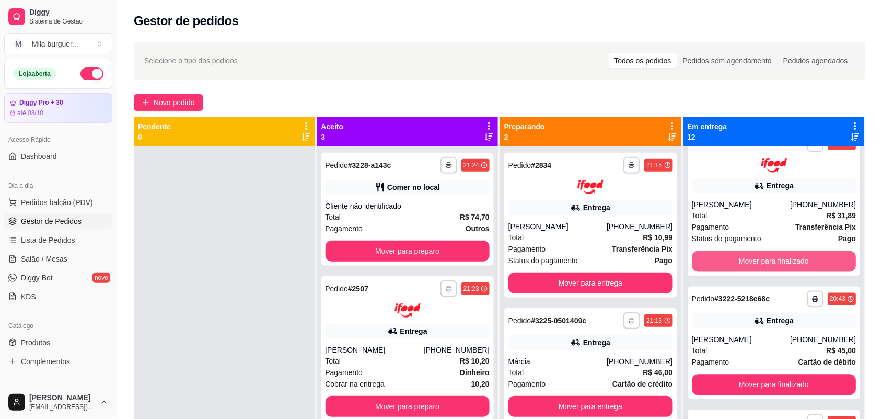
scroll to position [653, 0]
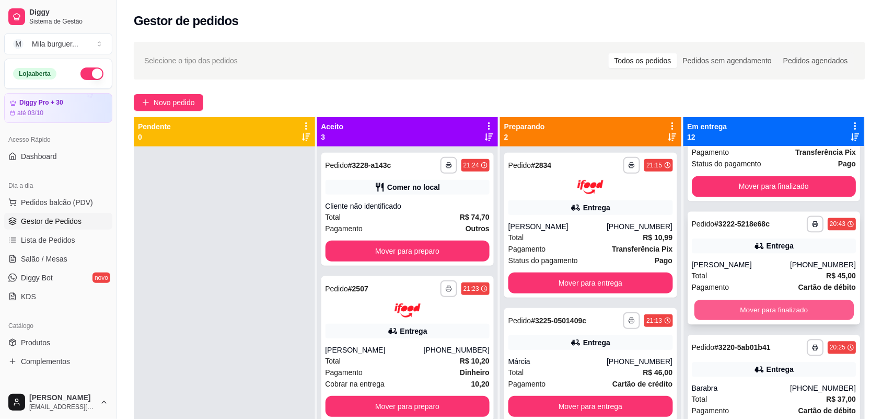
click at [766, 314] on button "Mover para finalizado" at bounding box center [773, 309] width 159 height 20
click at [739, 319] on button "Mover para finalizado" at bounding box center [773, 309] width 159 height 20
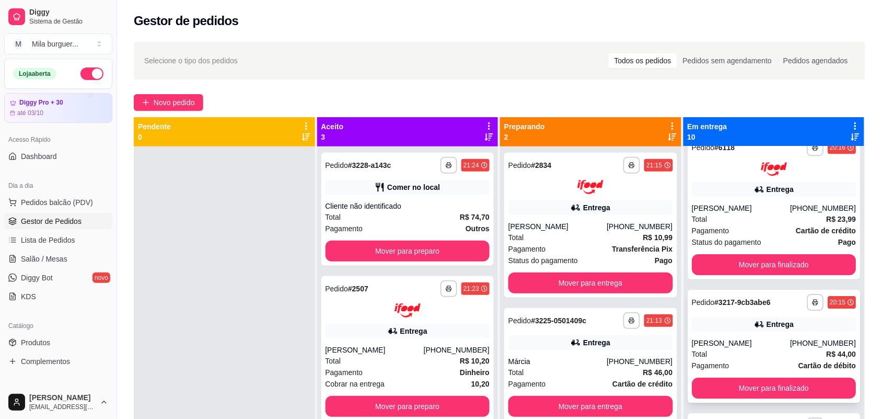
scroll to position [993, 0]
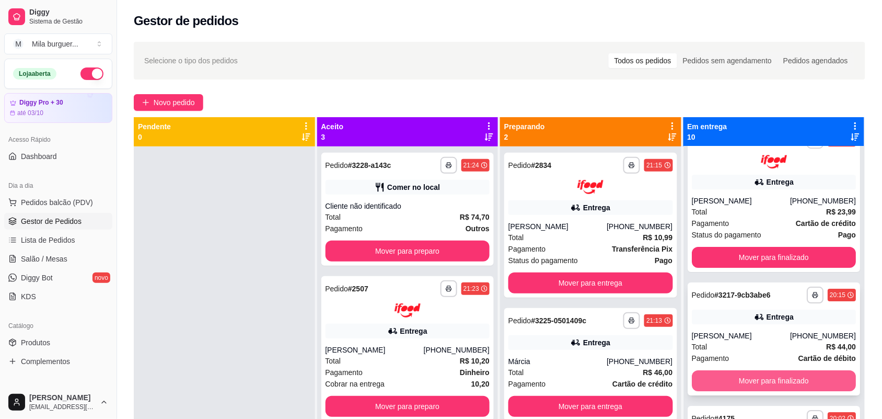
click at [759, 377] on button "Mover para finalizado" at bounding box center [774, 380] width 165 height 21
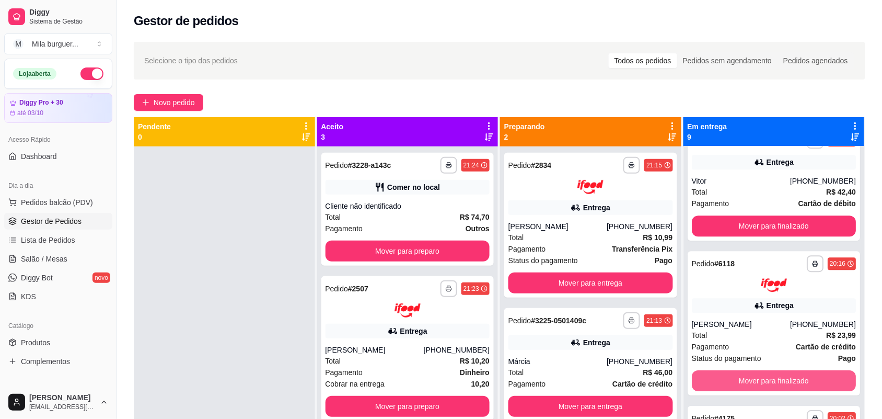
scroll to position [870, 0]
click at [736, 385] on button "Mover para finalizado" at bounding box center [774, 380] width 165 height 21
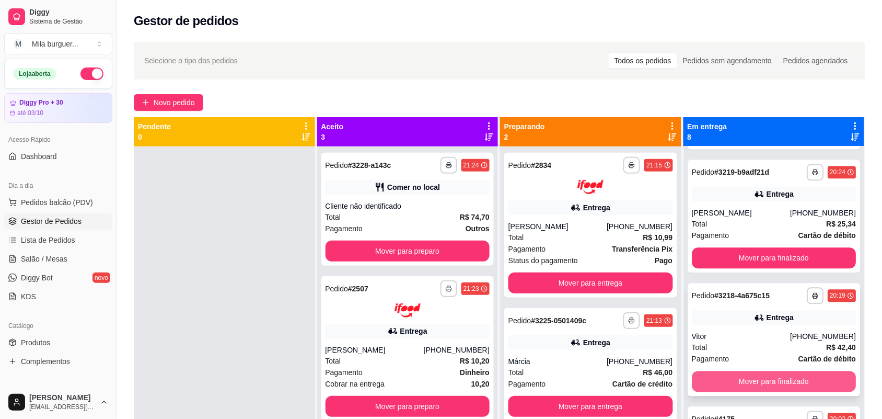
click at [738, 372] on button "Mover para finalizado" at bounding box center [774, 381] width 165 height 21
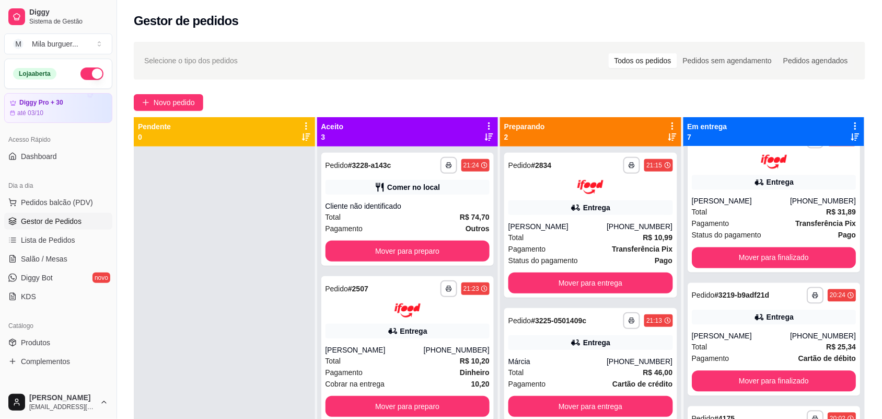
scroll to position [592, 0]
click at [730, 381] on button "Mover para finalizado" at bounding box center [774, 381] width 165 height 21
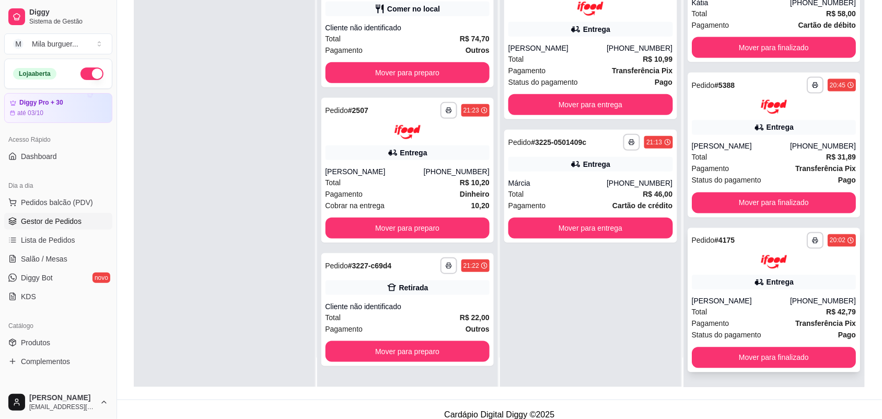
scroll to position [159, 0]
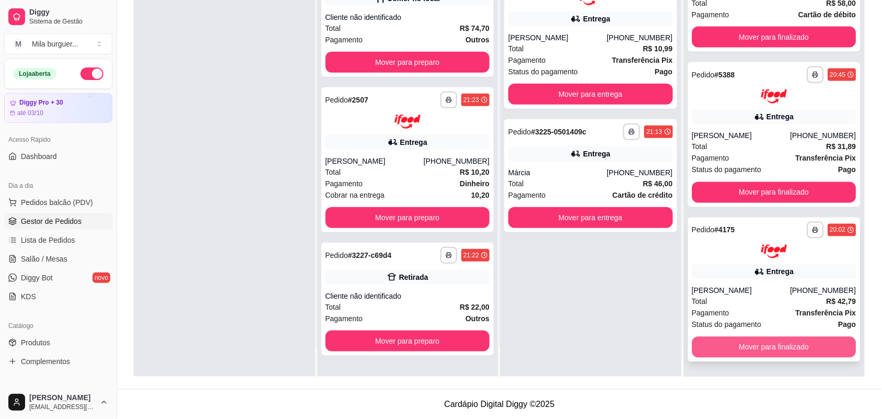
click at [800, 339] on button "Mover para finalizado" at bounding box center [774, 347] width 165 height 21
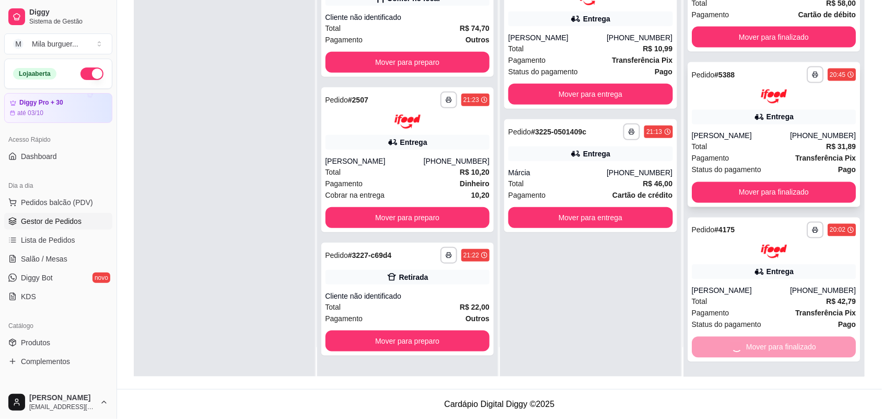
scroll to position [314, 0]
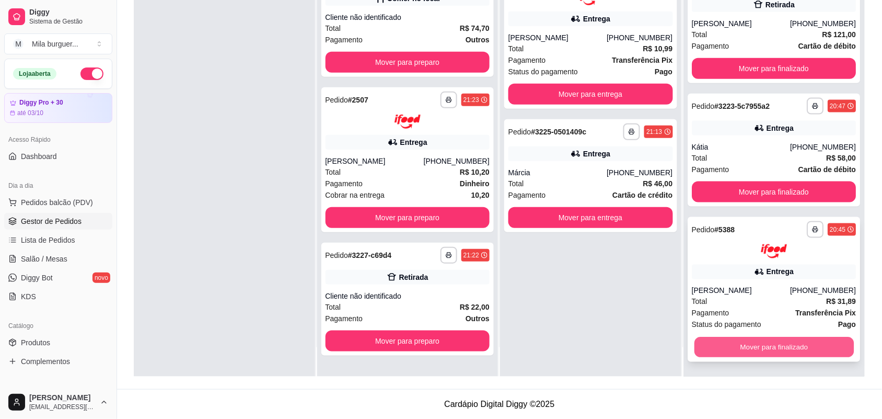
click at [748, 351] on button "Mover para finalizado" at bounding box center [773, 347] width 159 height 20
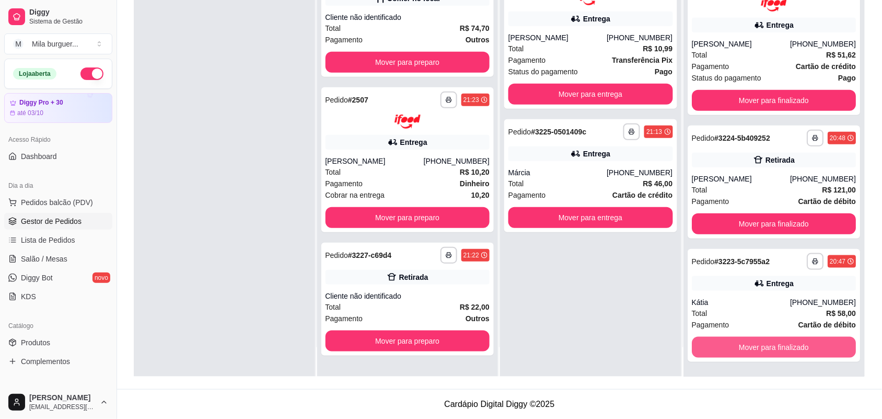
scroll to position [148, 0]
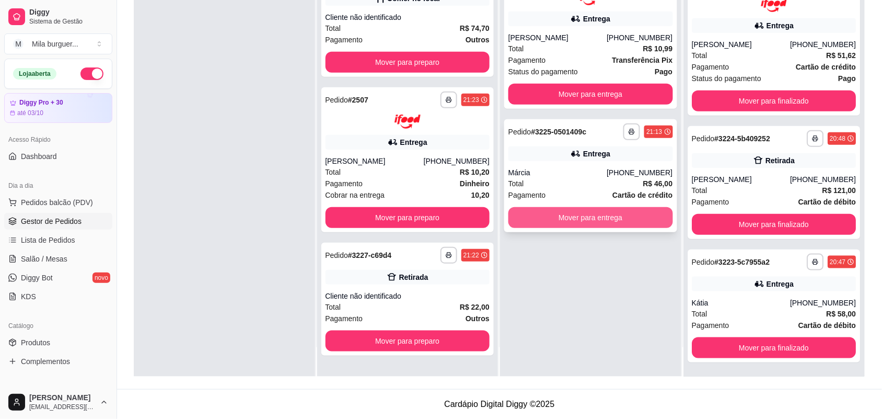
click at [635, 217] on button "Mover para entrega" at bounding box center [591, 217] width 165 height 21
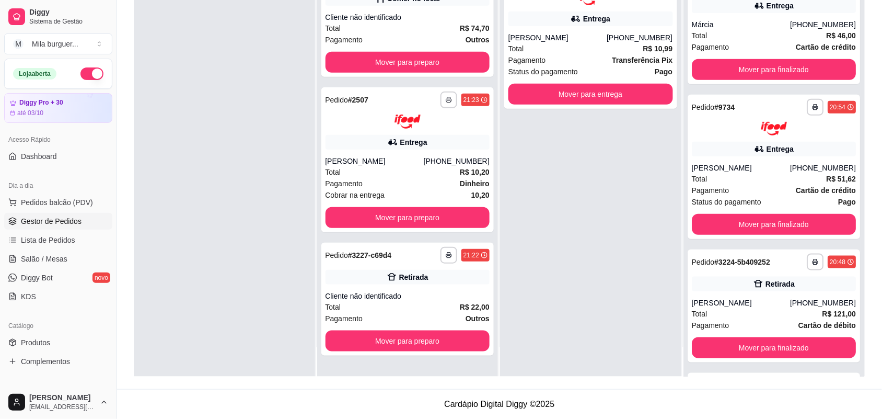
scroll to position [271, 0]
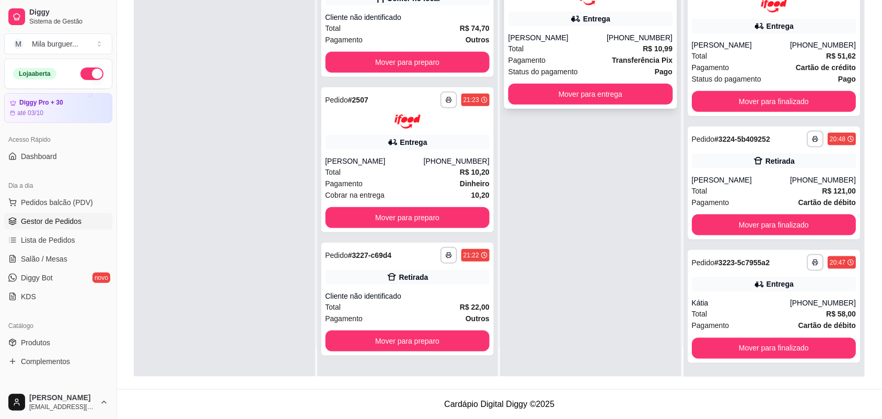
click at [634, 97] on button "Mover para entrega" at bounding box center [591, 94] width 165 height 21
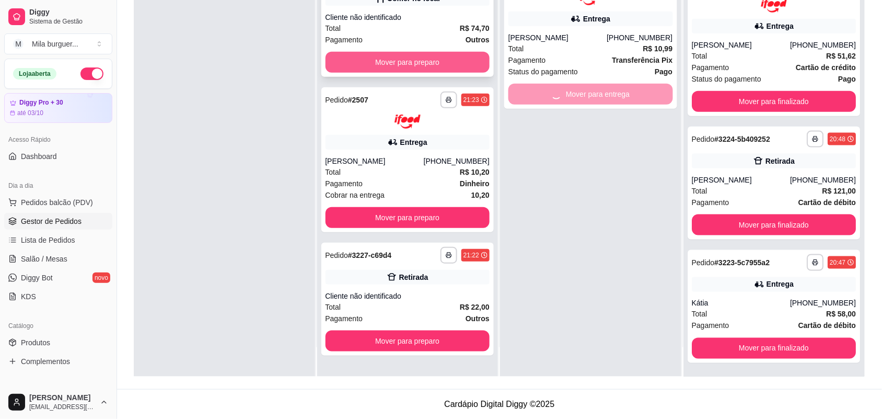
scroll to position [427, 0]
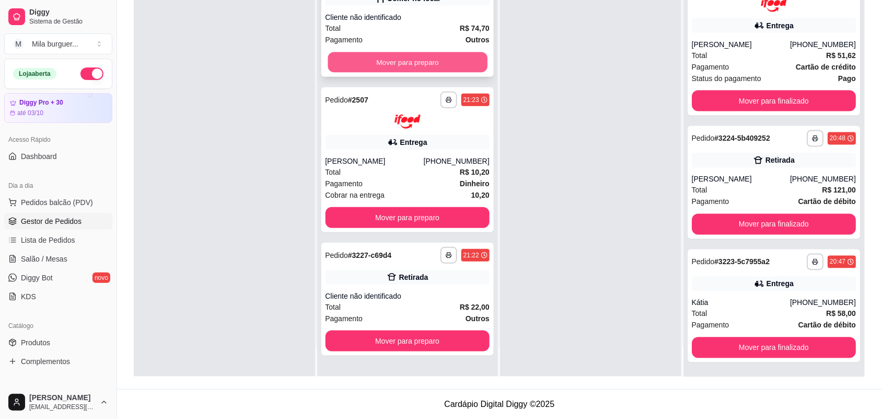
click at [408, 56] on button "Mover para preparo" at bounding box center [407, 62] width 159 height 20
click at [408, 56] on div "Mover para preparo" at bounding box center [408, 62] width 165 height 21
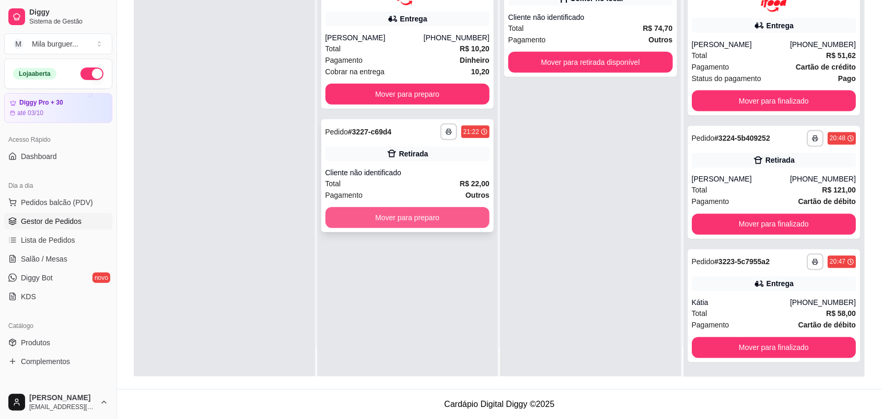
click at [403, 217] on button "Mover para preparo" at bounding box center [408, 217] width 165 height 21
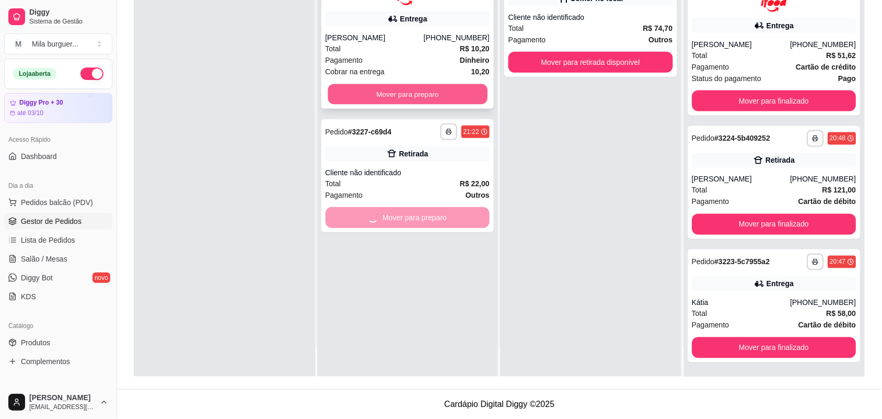
click at [422, 87] on button "Mover para preparo" at bounding box center [407, 94] width 159 height 20
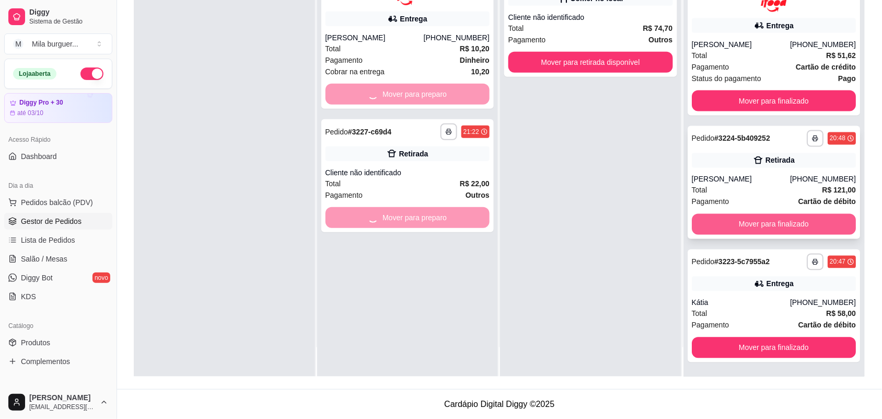
click at [738, 222] on button "Mover para finalizado" at bounding box center [774, 224] width 165 height 21
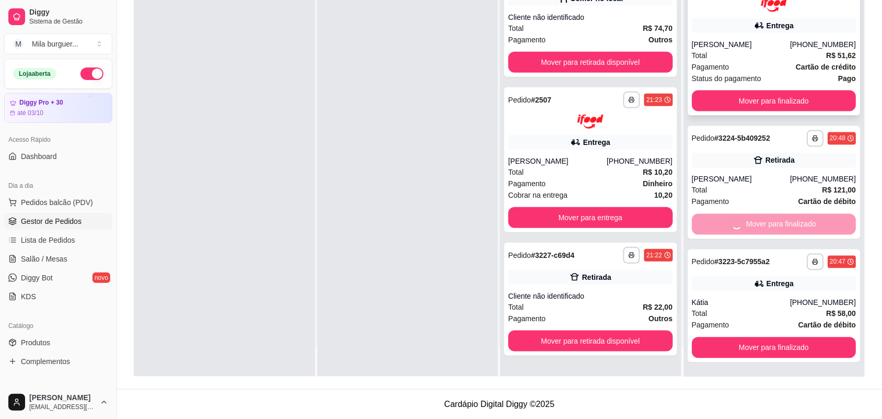
scroll to position [303, 0]
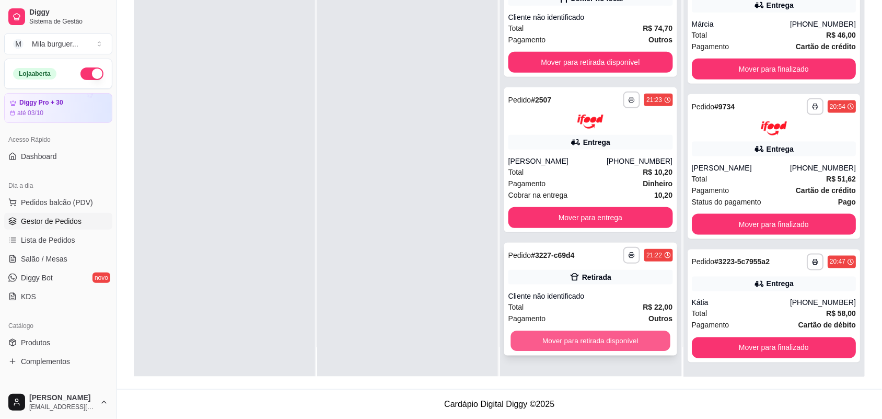
click at [608, 343] on button "Mover para retirada disponível" at bounding box center [590, 340] width 159 height 20
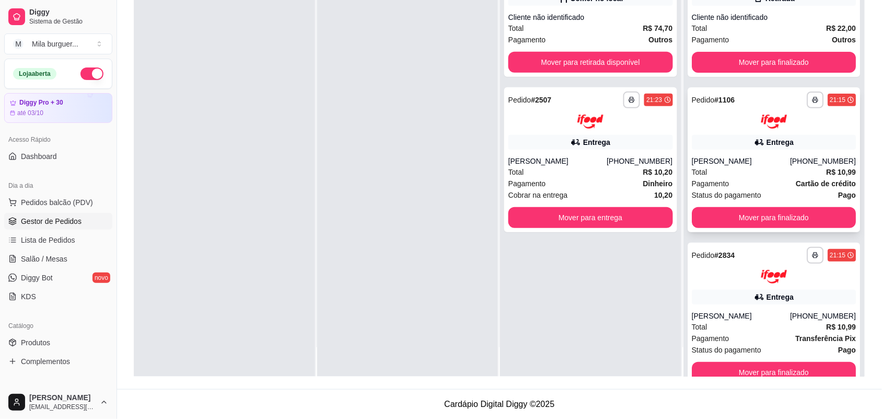
scroll to position [0, 0]
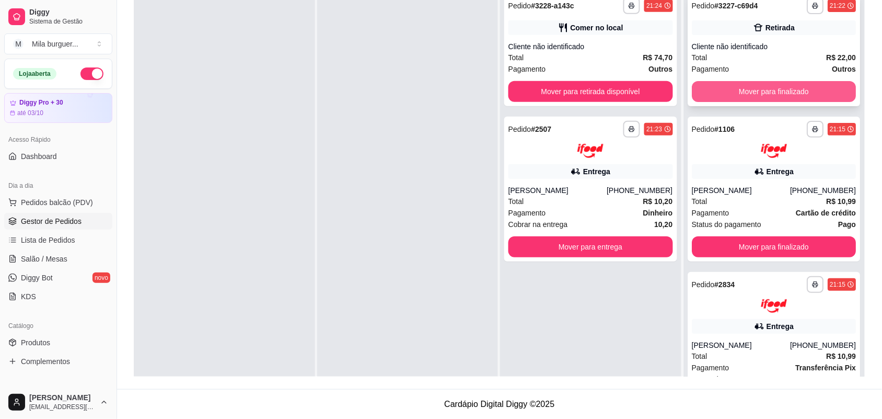
click at [746, 94] on button "Mover para finalizado" at bounding box center [774, 91] width 165 height 21
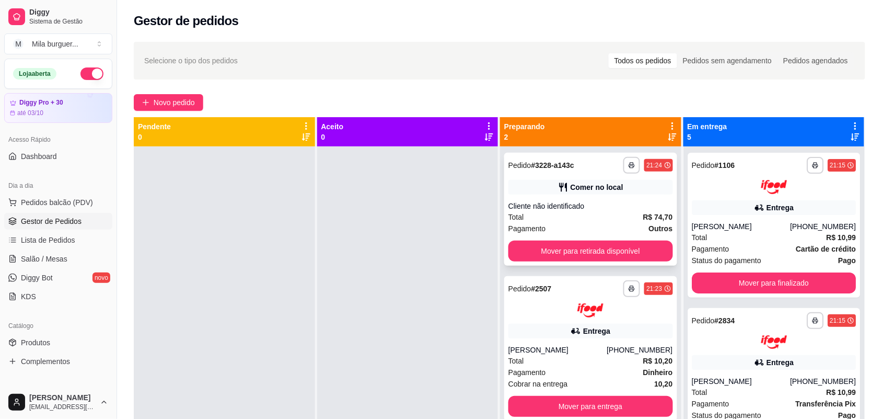
scroll to position [29, 0]
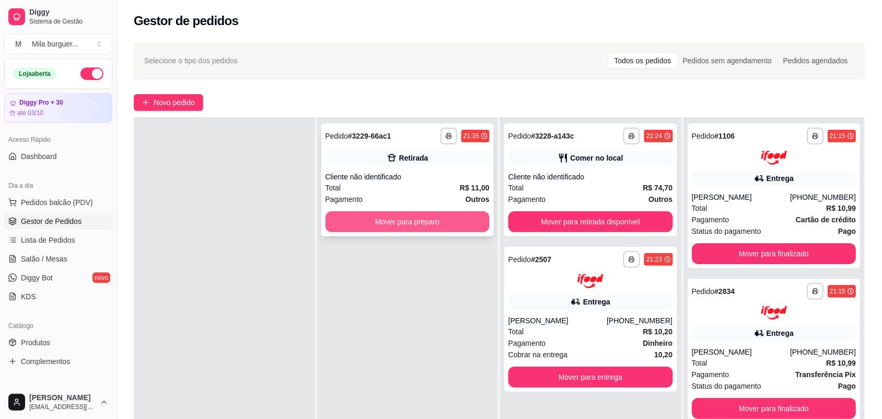
click at [414, 220] on button "Mover para preparo" at bounding box center [408, 221] width 165 height 21
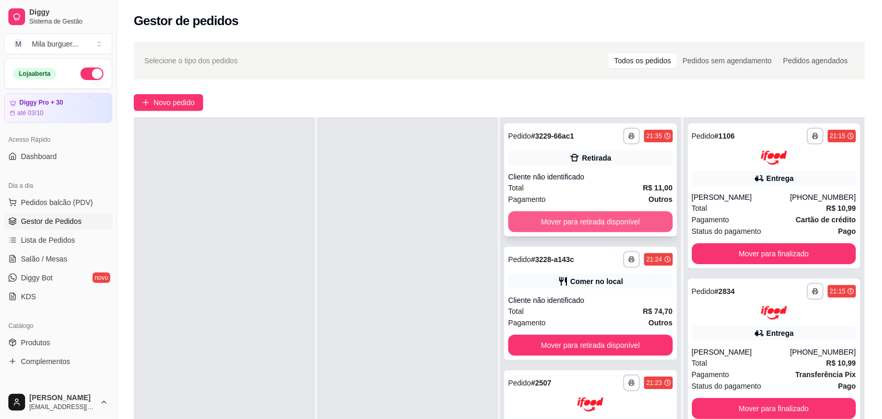
click at [579, 225] on button "Mover para retirada disponível" at bounding box center [591, 221] width 165 height 21
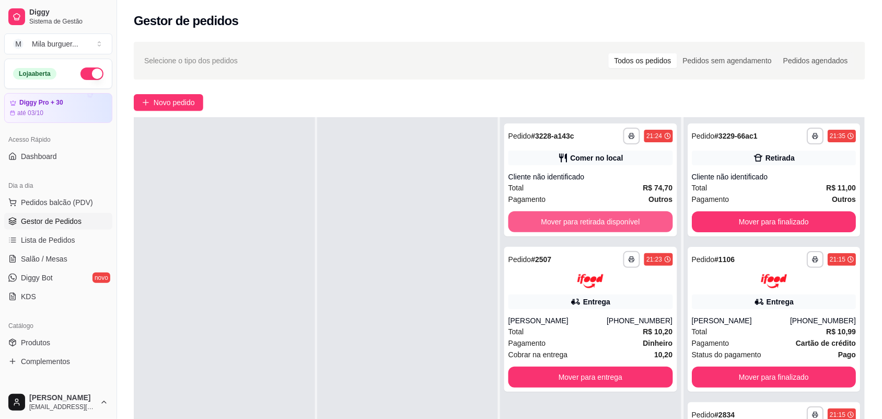
click at [579, 225] on button "Mover para retirada disponível" at bounding box center [591, 221] width 165 height 21
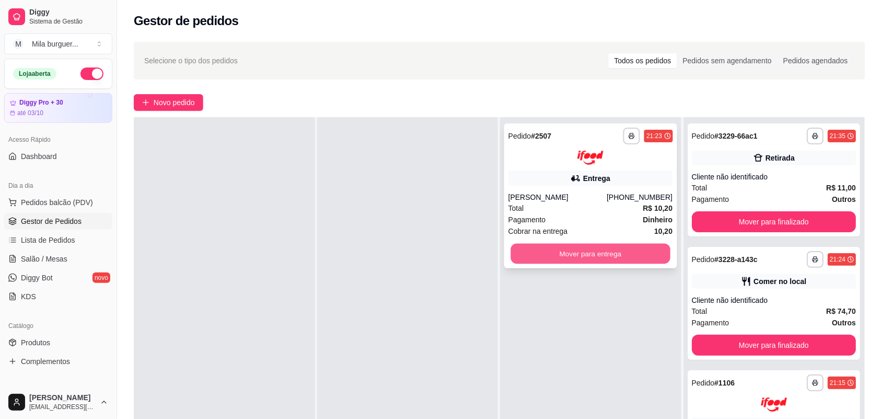
click at [557, 247] on button "Mover para entrega" at bounding box center [590, 253] width 159 height 20
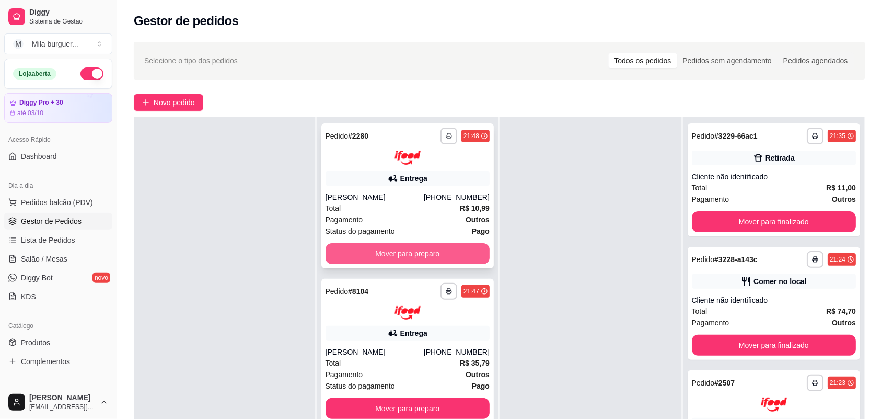
click at [405, 247] on button "Mover para preparo" at bounding box center [408, 253] width 165 height 21
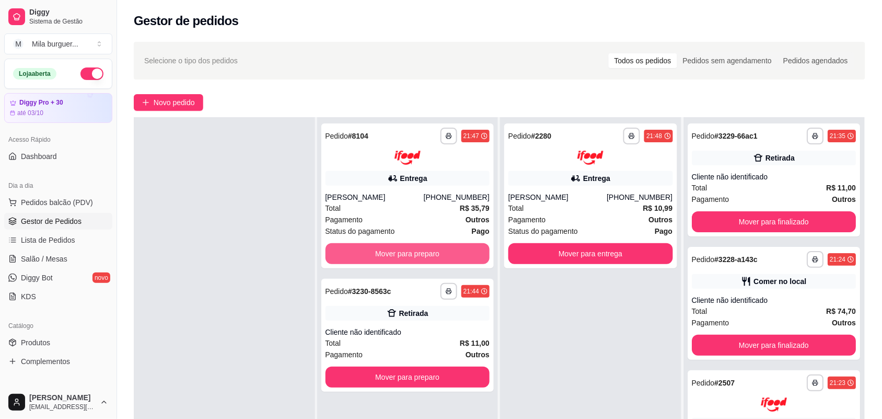
click at [405, 247] on button "Mover para preparo" at bounding box center [408, 253] width 165 height 21
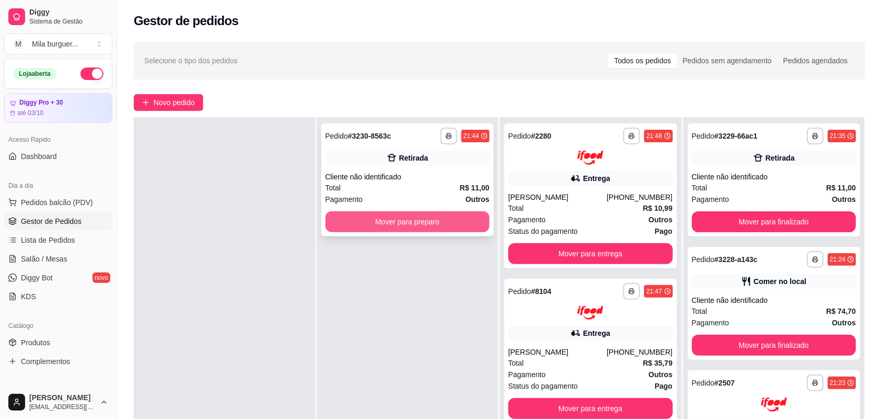
click at [404, 225] on button "Mover para preparo" at bounding box center [408, 221] width 165 height 21
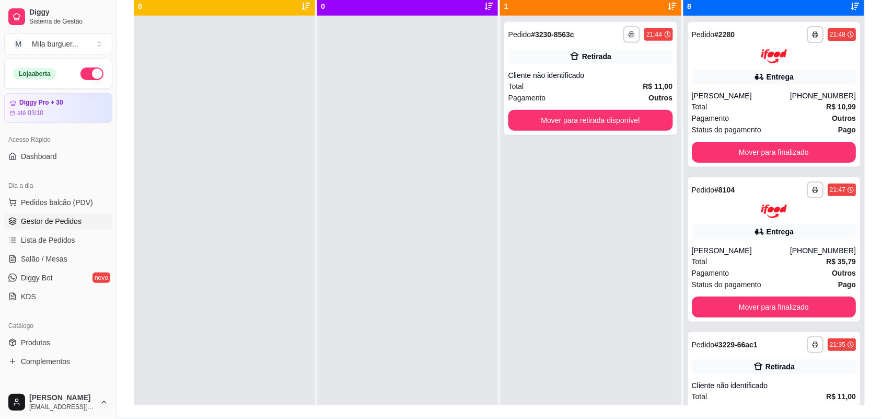
scroll to position [0, 0]
click at [572, 122] on button "Mover para retirada disponível" at bounding box center [591, 120] width 165 height 21
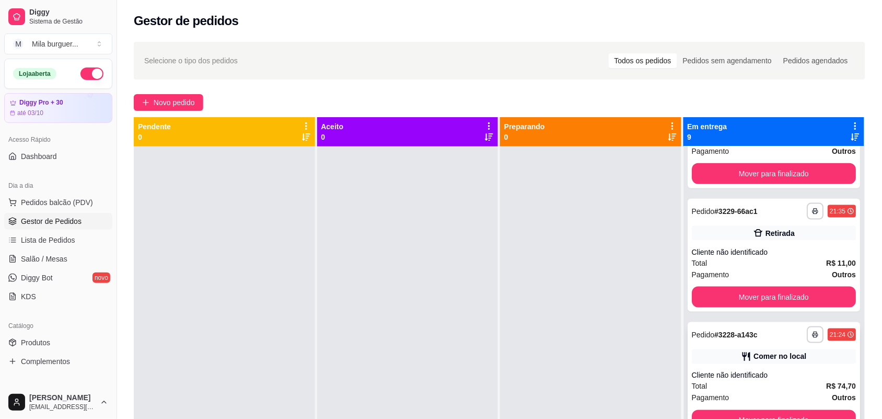
scroll to position [327, 0]
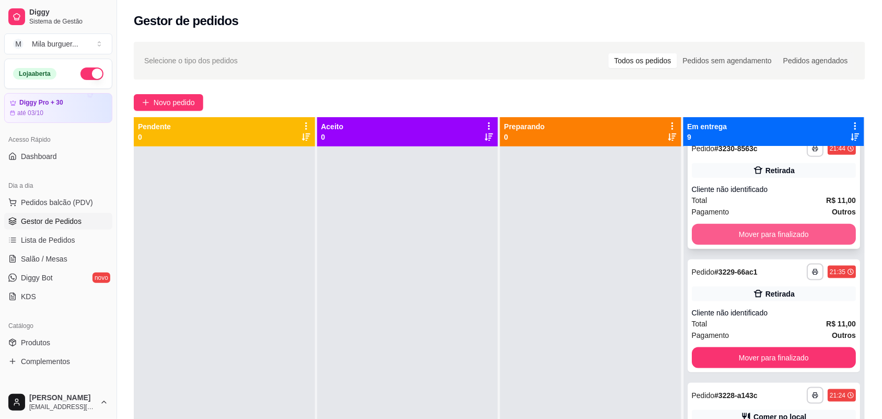
click at [772, 233] on button "Mover para finalizado" at bounding box center [774, 234] width 165 height 21
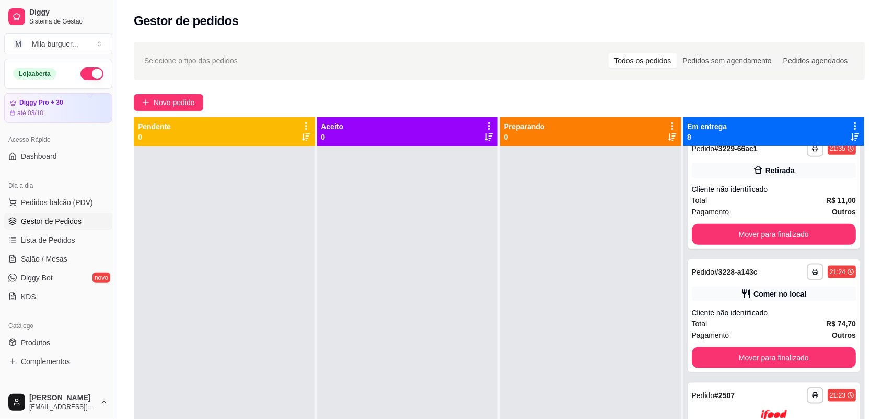
scroll to position [203, 0]
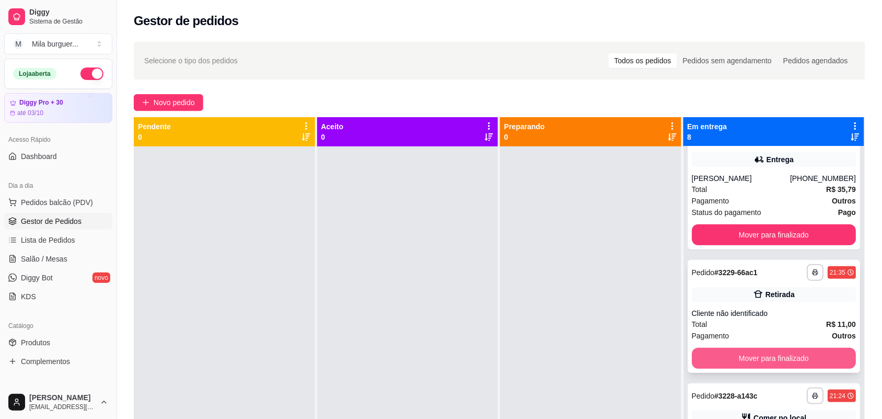
click at [730, 348] on button "Mover para finalizado" at bounding box center [774, 358] width 165 height 21
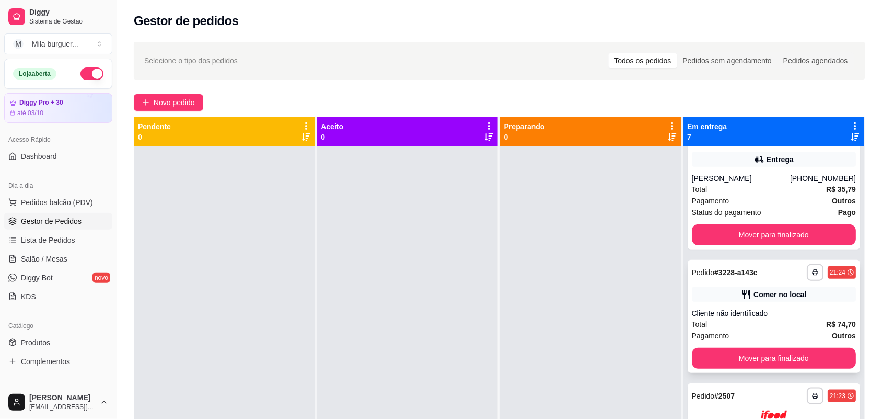
scroll to position [268, 0]
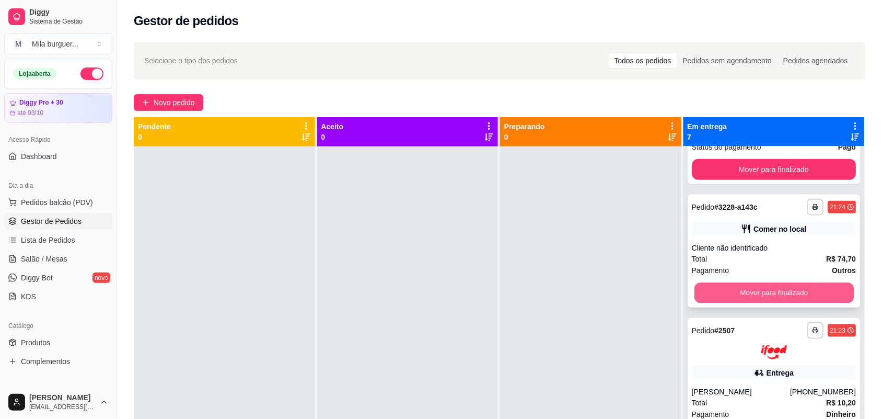
click at [753, 295] on button "Mover para finalizado" at bounding box center [773, 293] width 159 height 20
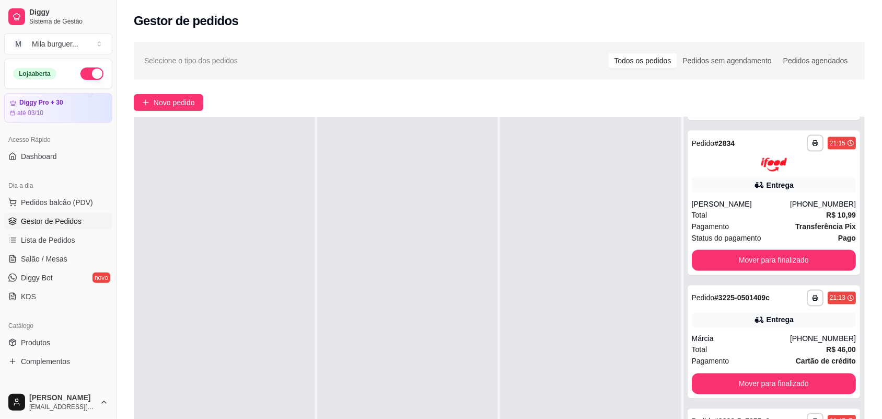
scroll to position [159, 0]
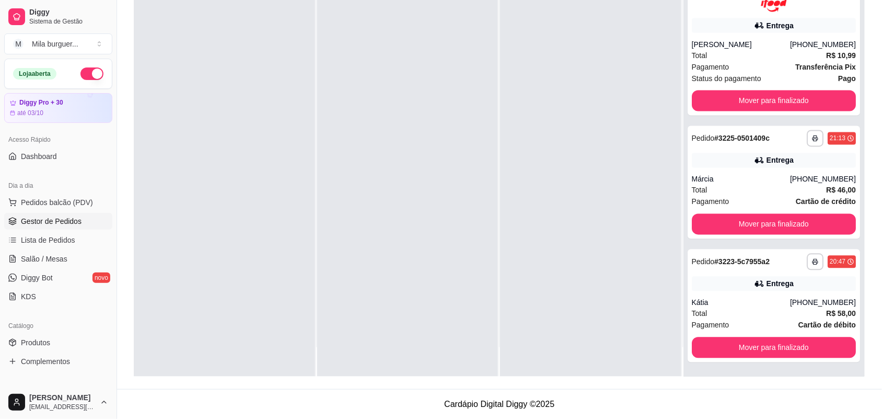
click at [620, 234] on div at bounding box center [590, 167] width 181 height 419
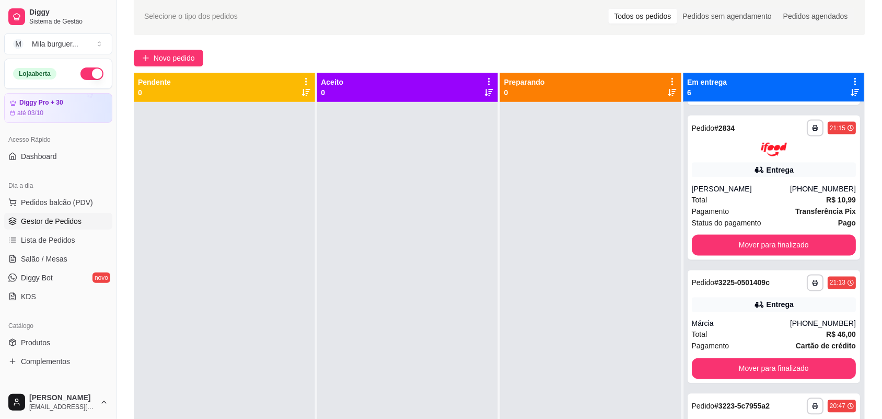
scroll to position [0, 0]
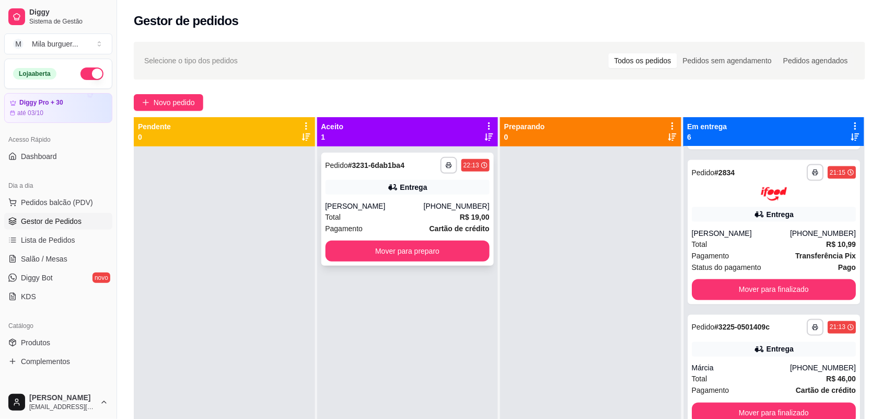
drag, startPoint x: 317, startPoint y: 186, endPoint x: 320, endPoint y: 205, distance: 19.5
click at [320, 205] on div "**********" at bounding box center [407, 355] width 181 height 419
click at [377, 251] on button "Mover para preparo" at bounding box center [407, 251] width 159 height 20
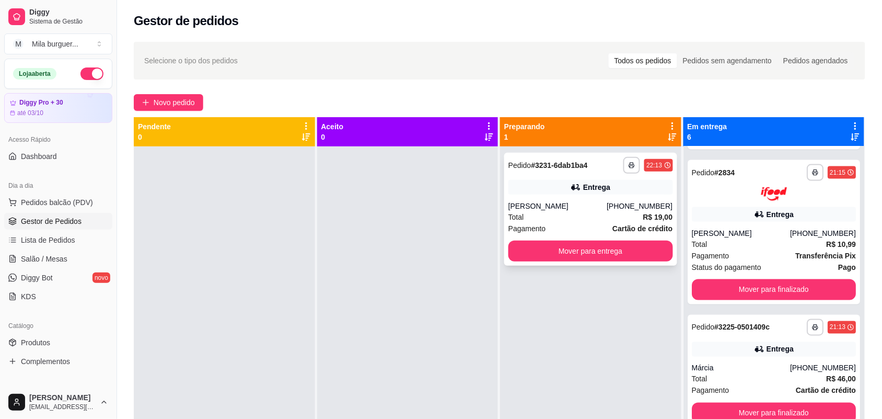
click at [522, 201] on div "[PERSON_NAME]" at bounding box center [558, 206] width 98 height 10
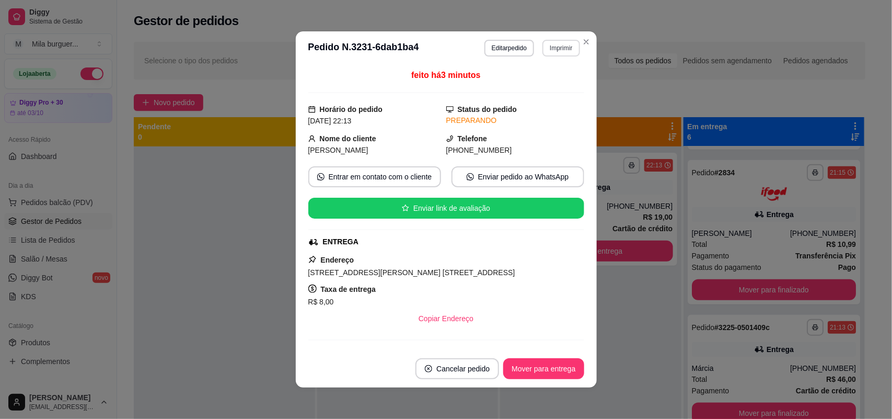
click at [564, 48] on button "Imprimir" at bounding box center [561, 48] width 37 height 17
click at [544, 80] on button "IMPRESSORA" at bounding box center [538, 85] width 73 height 16
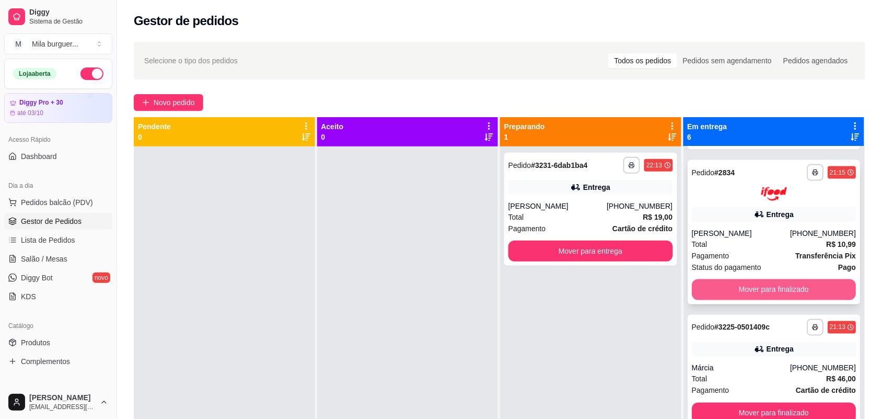
click at [782, 291] on button "Mover para finalizado" at bounding box center [774, 289] width 165 height 21
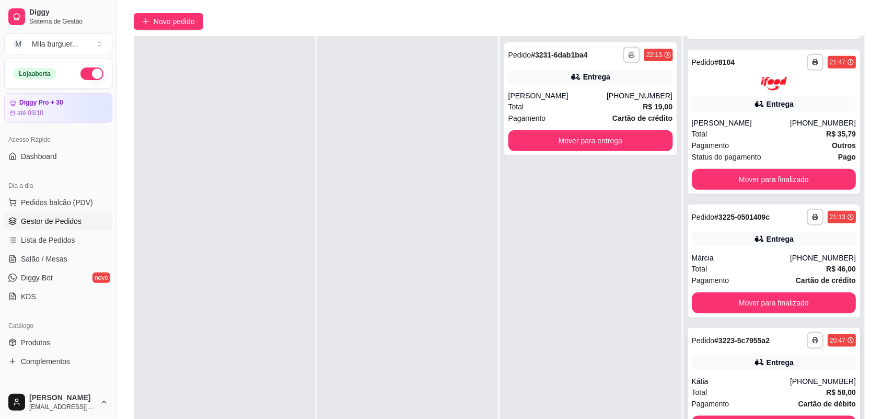
scroll to position [159, 0]
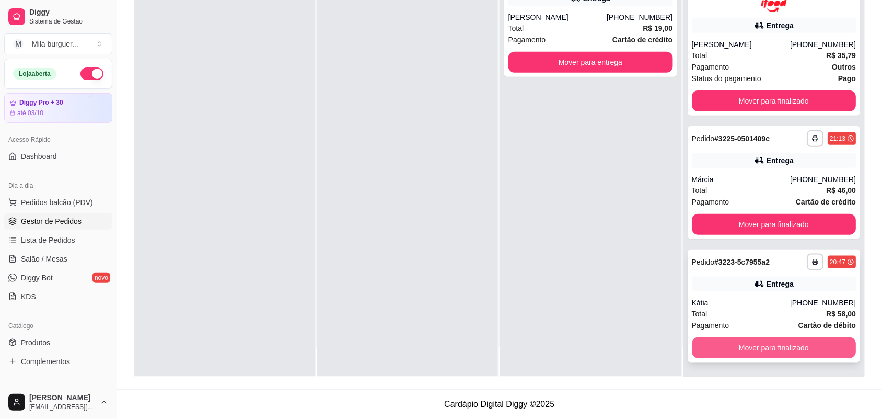
click at [766, 351] on button "Mover para finalizado" at bounding box center [774, 347] width 165 height 21
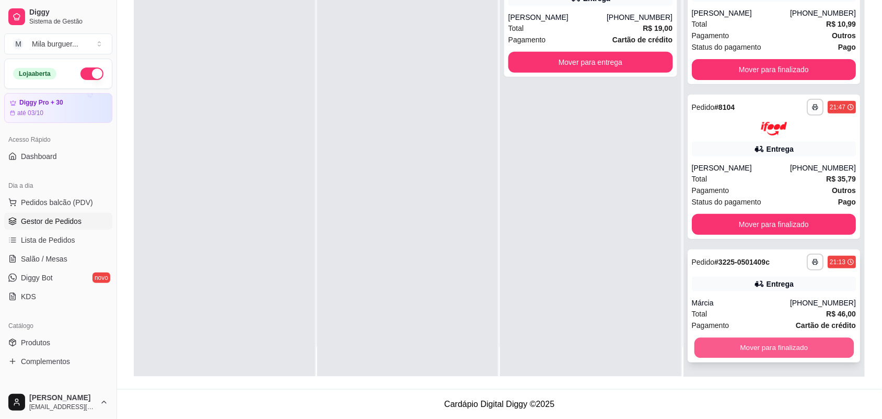
click at [752, 349] on button "Mover para finalizado" at bounding box center [773, 348] width 159 height 20
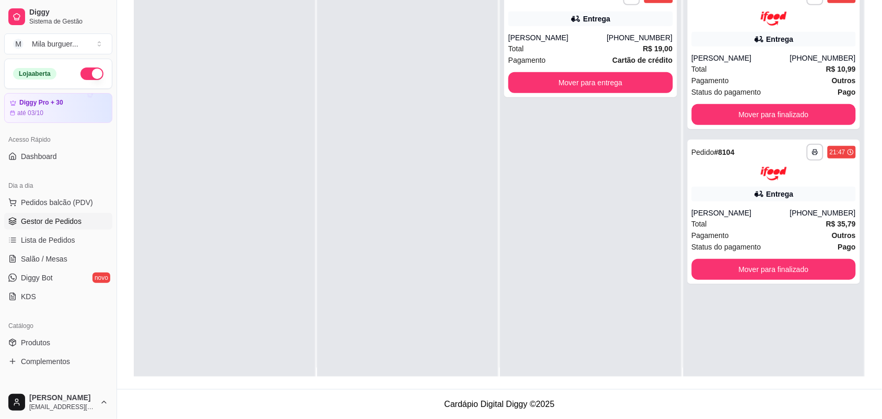
scroll to position [0, 0]
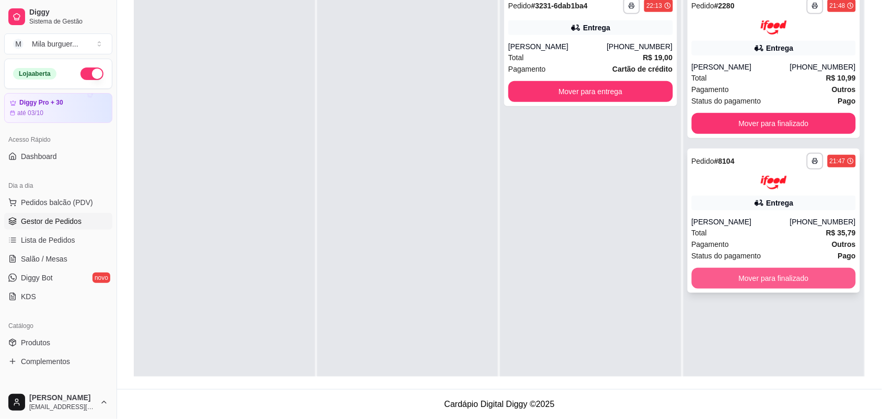
click at [770, 276] on button "Mover para finalizado" at bounding box center [774, 278] width 165 height 21
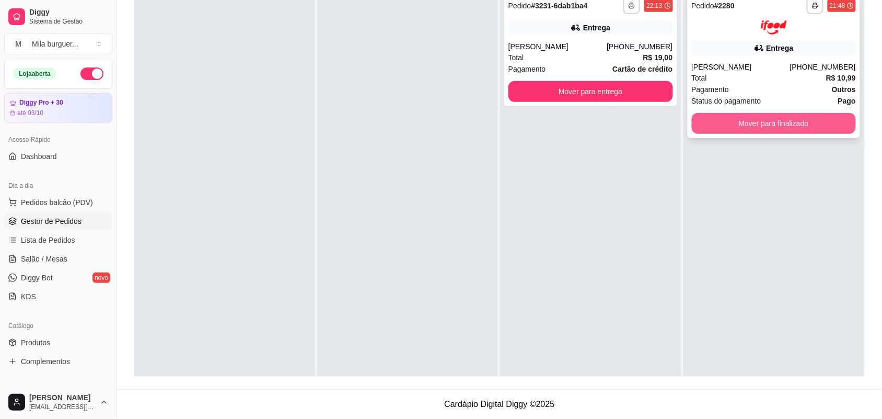
click at [762, 131] on button "Mover para finalizado" at bounding box center [774, 123] width 165 height 21
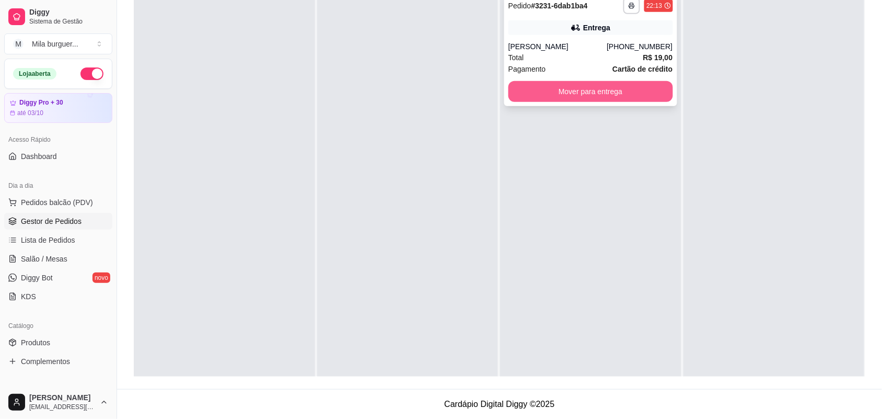
click at [643, 94] on button "Mover para entrega" at bounding box center [591, 91] width 165 height 21
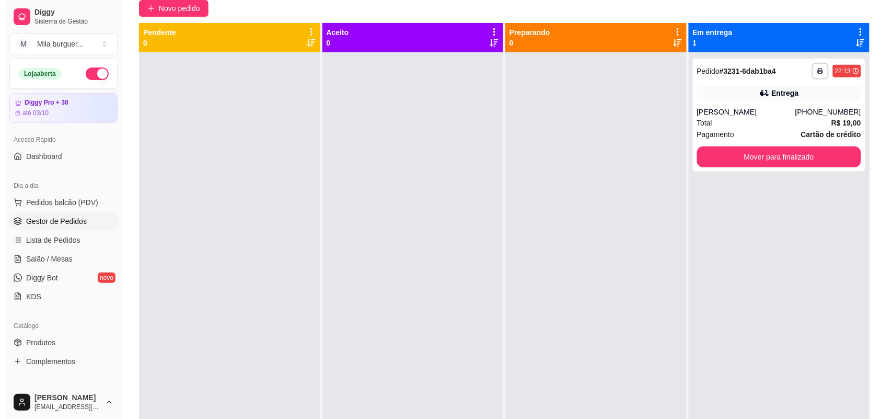
scroll to position [29, 0]
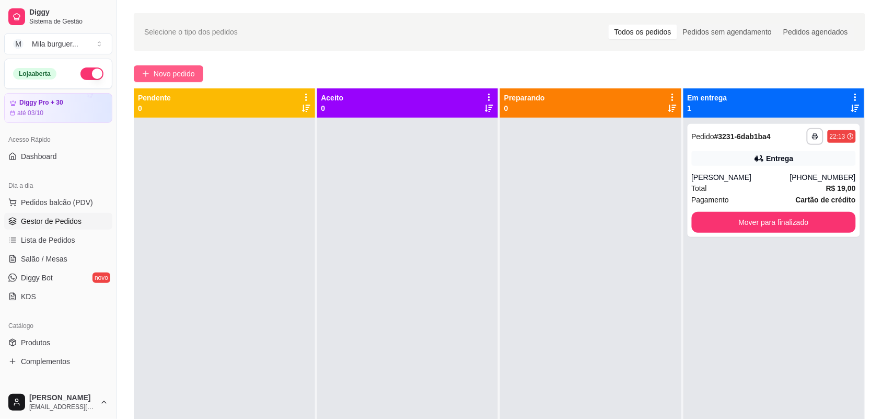
click at [177, 77] on span "Novo pedido" at bounding box center [174, 74] width 41 height 12
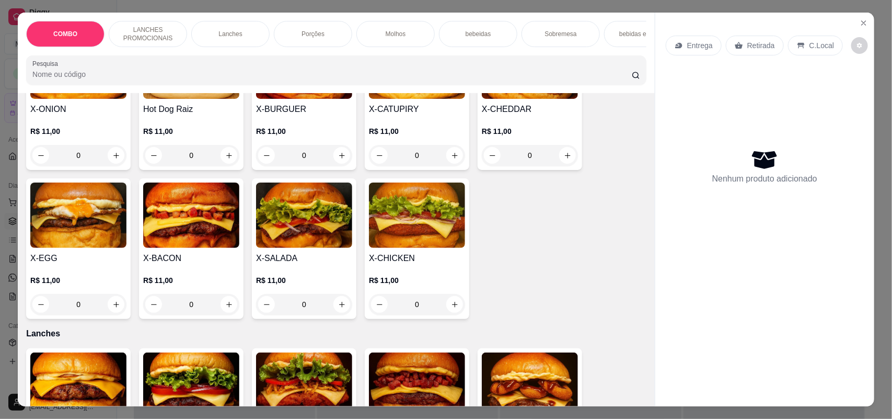
scroll to position [327, 0]
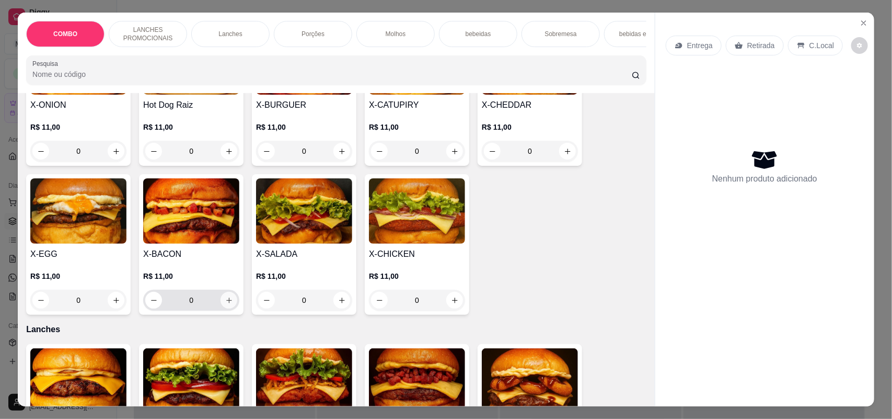
click at [221, 308] on button "increase-product-quantity" at bounding box center [229, 300] width 17 height 17
type input "1"
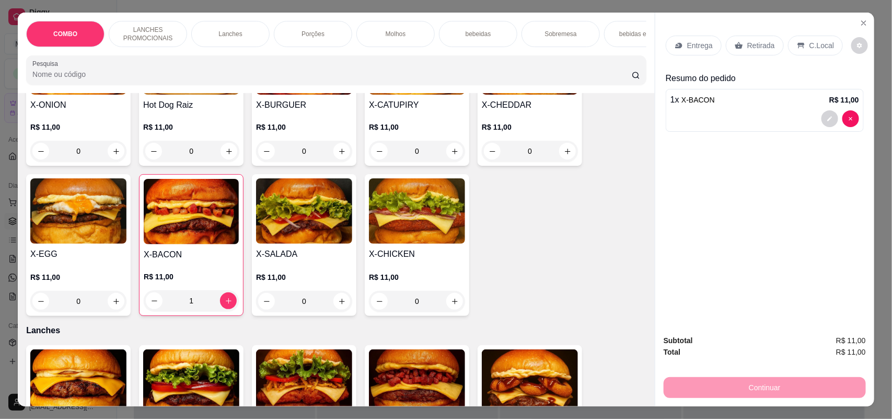
click at [675, 43] on icon at bounding box center [679, 45] width 8 height 8
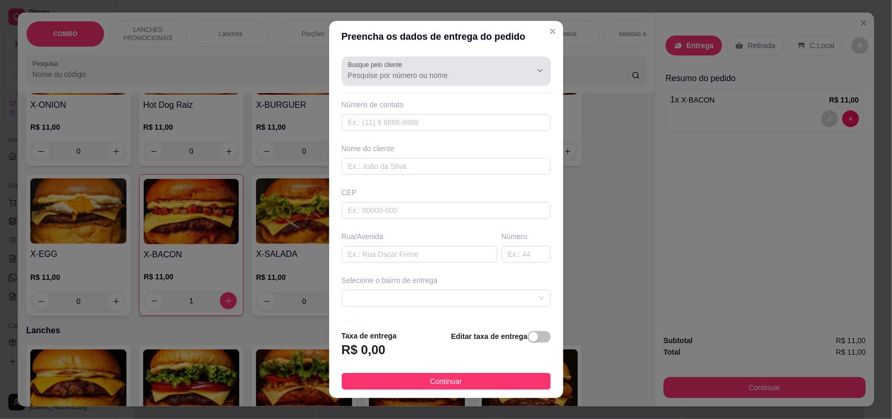
click at [438, 66] on div at bounding box center [446, 71] width 197 height 21
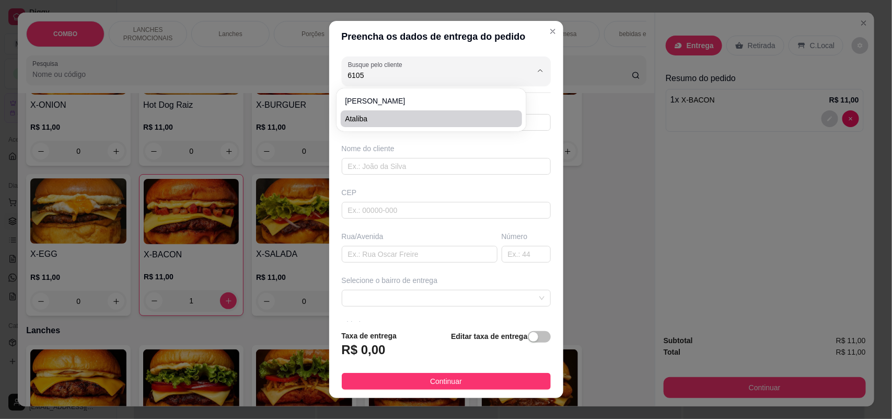
click at [410, 120] on span "Ataliba" at bounding box center [426, 118] width 163 height 10
type input "Ataliba"
type input "15997996105"
type input "Ataliba"
type input "[PERSON_NAME]"
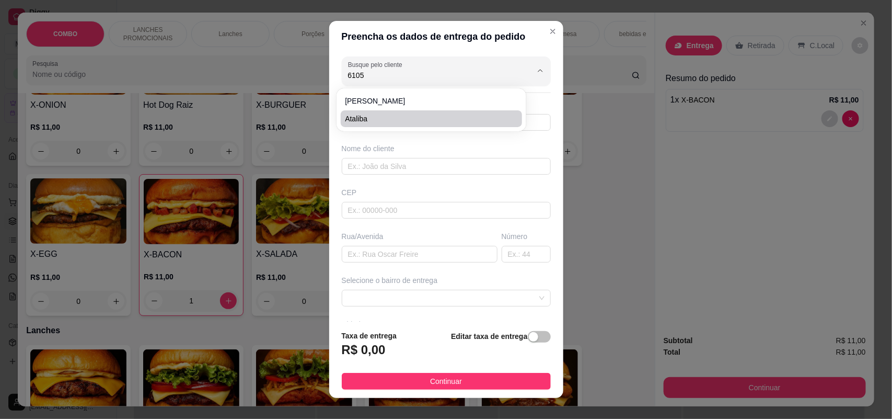
type input "137"
type input "SOROCABA"
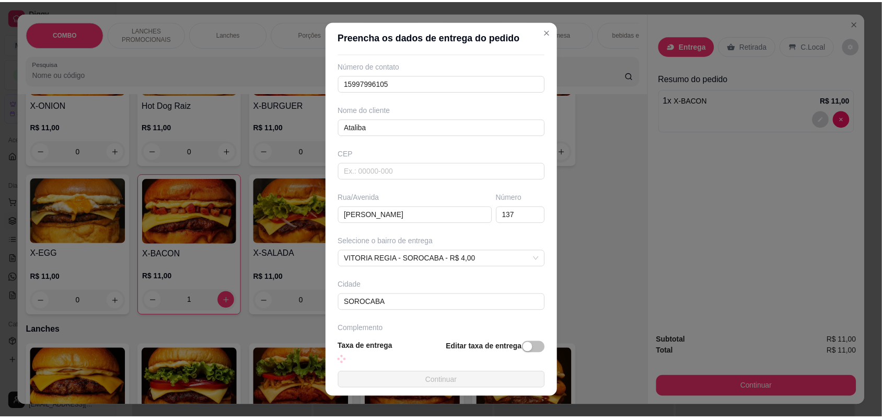
scroll to position [73, 0]
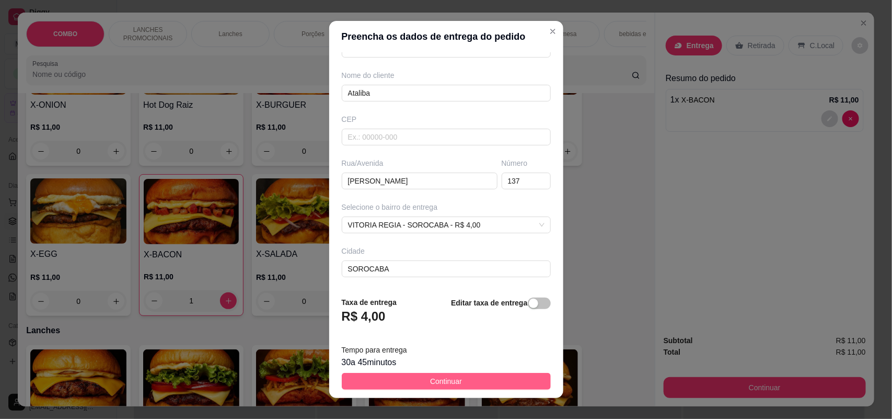
type input "Ataliba"
click at [430, 382] on span "Continuar" at bounding box center [446, 381] width 32 height 12
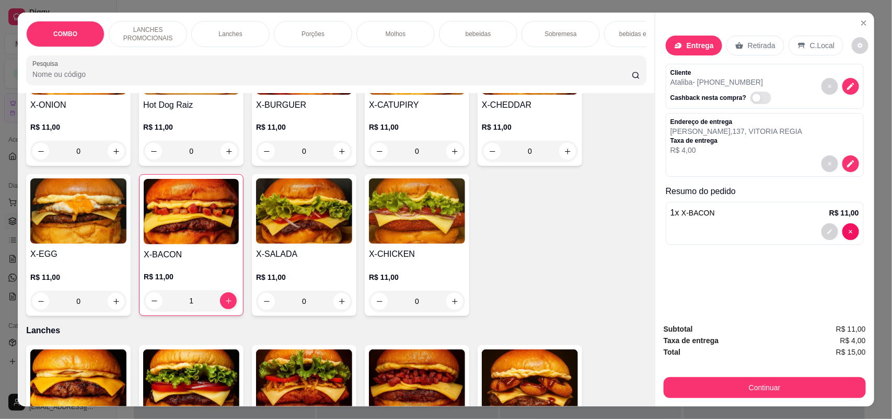
click at [751, 379] on button "Continuar" at bounding box center [765, 387] width 202 height 21
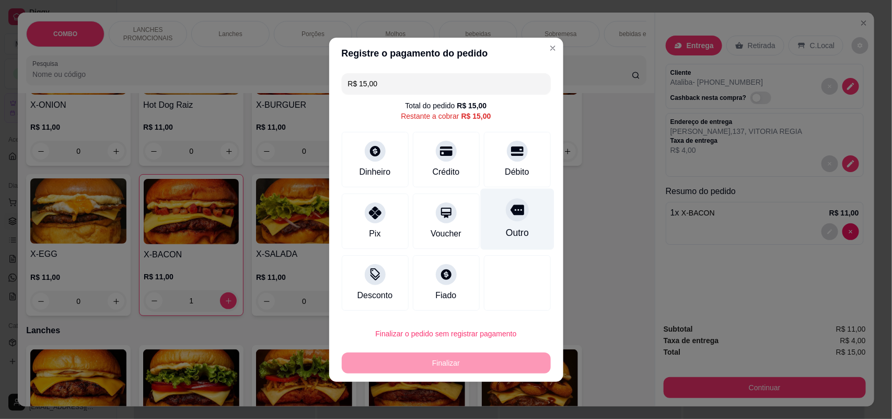
click at [506, 218] on div at bounding box center [517, 209] width 23 height 23
type input "R$ 0,00"
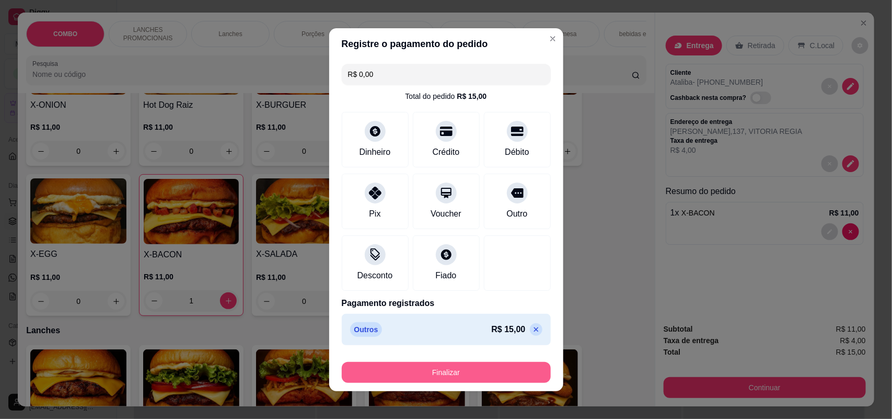
click at [455, 369] on button "Finalizar" at bounding box center [446, 372] width 209 height 21
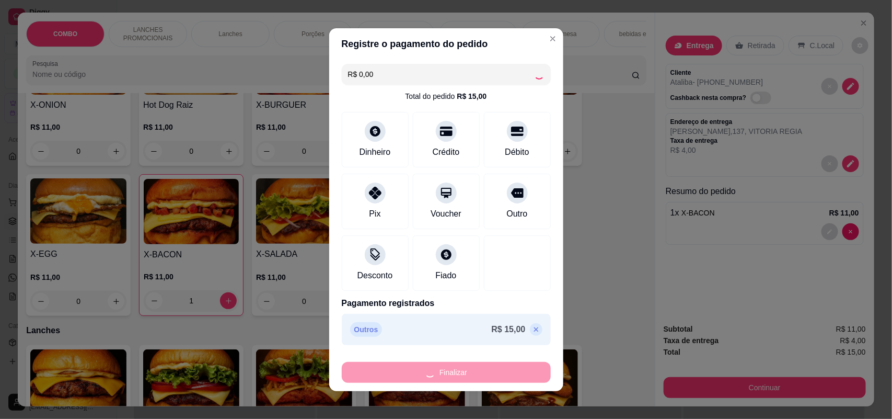
type input "0"
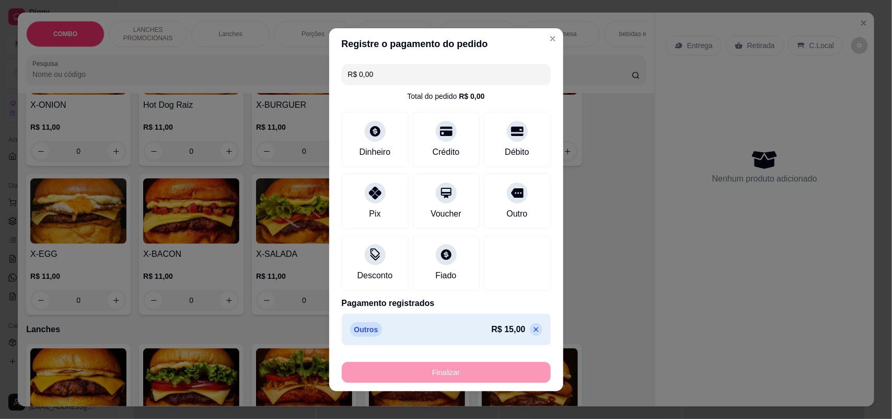
type input "-R$ 15,00"
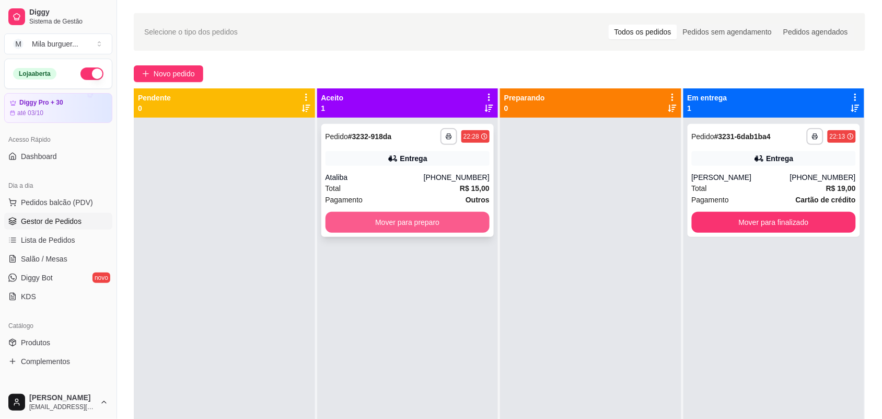
click at [434, 225] on button "Mover para preparo" at bounding box center [408, 222] width 165 height 21
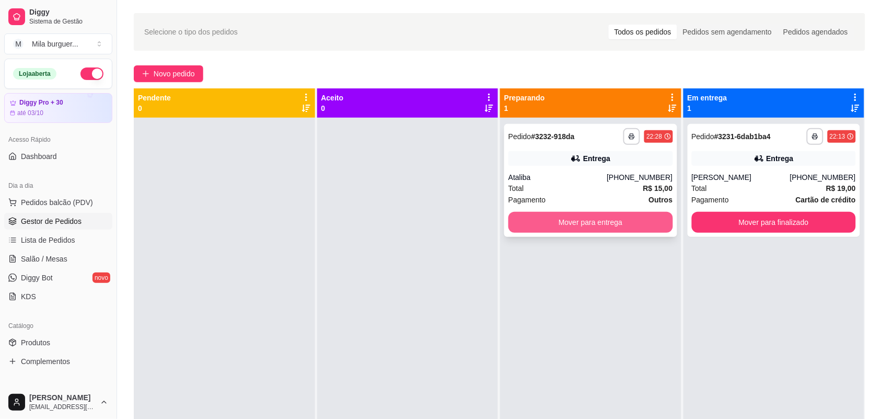
click at [534, 215] on button "Mover para entrega" at bounding box center [591, 222] width 165 height 21
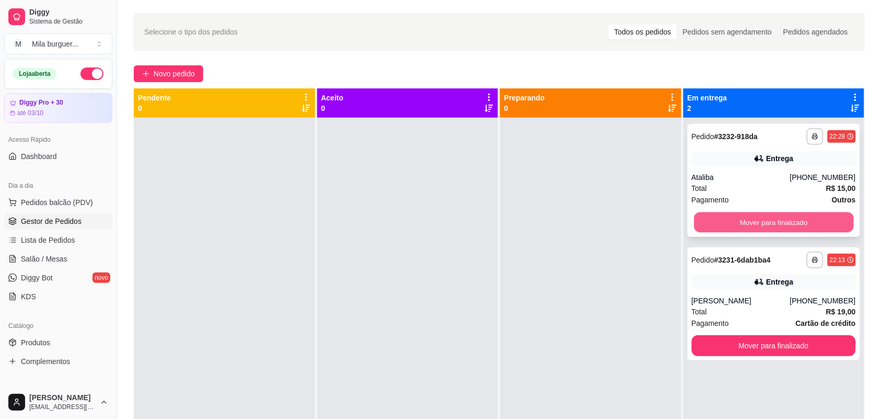
click at [739, 226] on button "Mover para finalizado" at bounding box center [773, 222] width 159 height 20
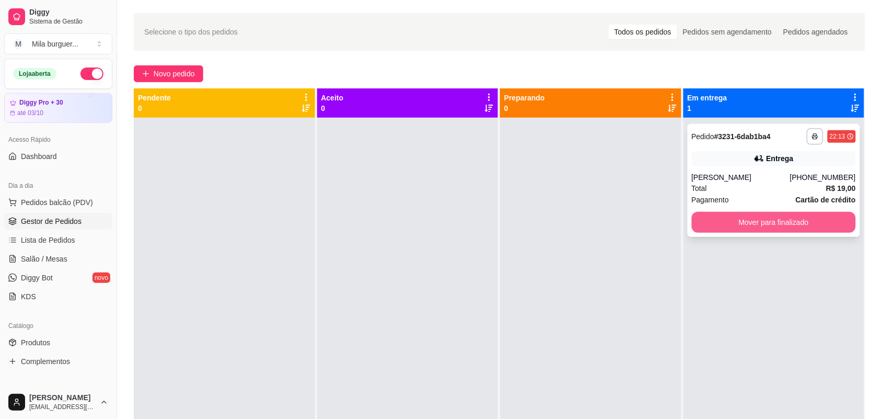
click at [736, 223] on button "Mover para finalizado" at bounding box center [774, 222] width 165 height 21
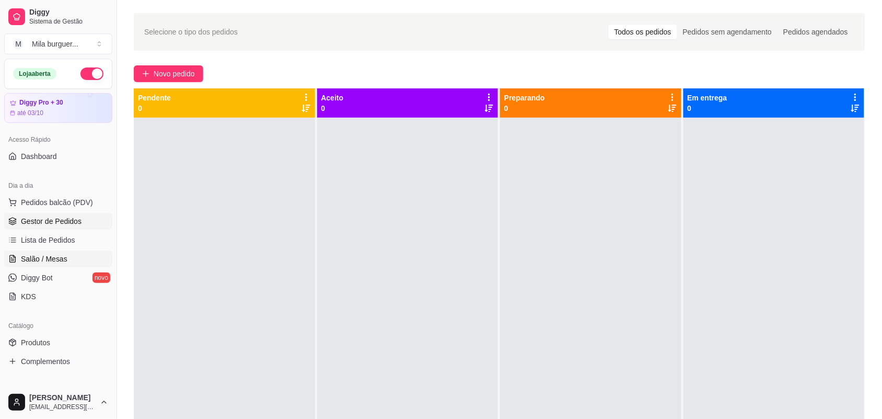
click at [50, 252] on link "Salão / Mesas" at bounding box center [58, 258] width 108 height 17
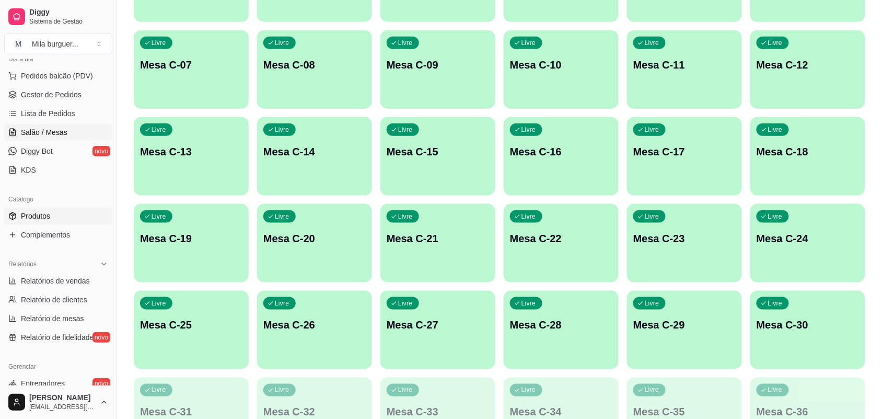
scroll to position [131, 0]
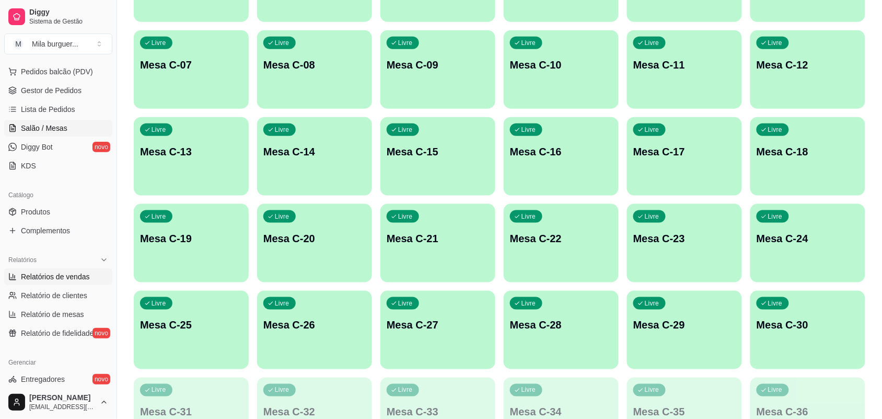
click at [50, 278] on span "Relatórios de vendas" at bounding box center [55, 276] width 69 height 10
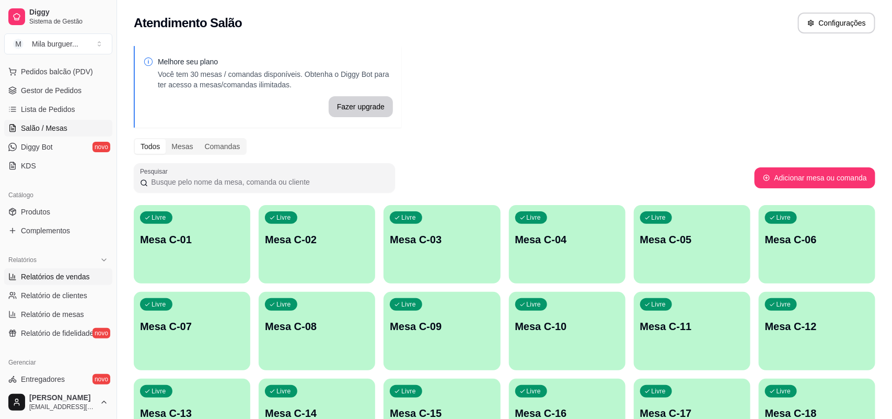
select select "ALL"
select select "0"
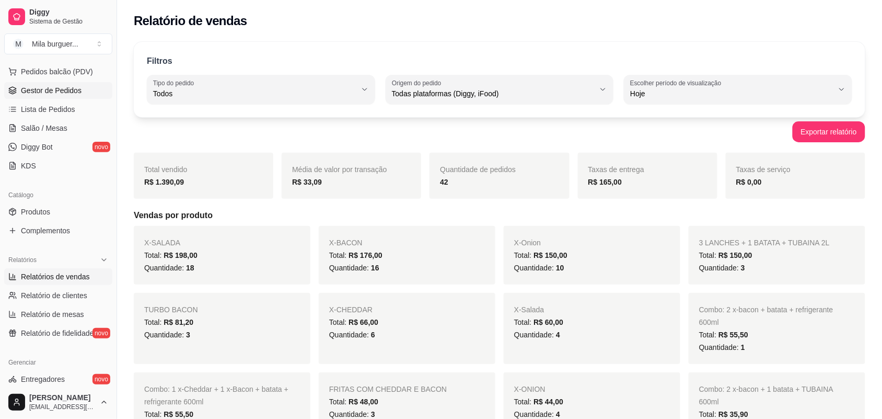
click at [41, 89] on span "Gestor de Pedidos" at bounding box center [51, 90] width 61 height 10
